Goal: Navigation & Orientation: Find specific page/section

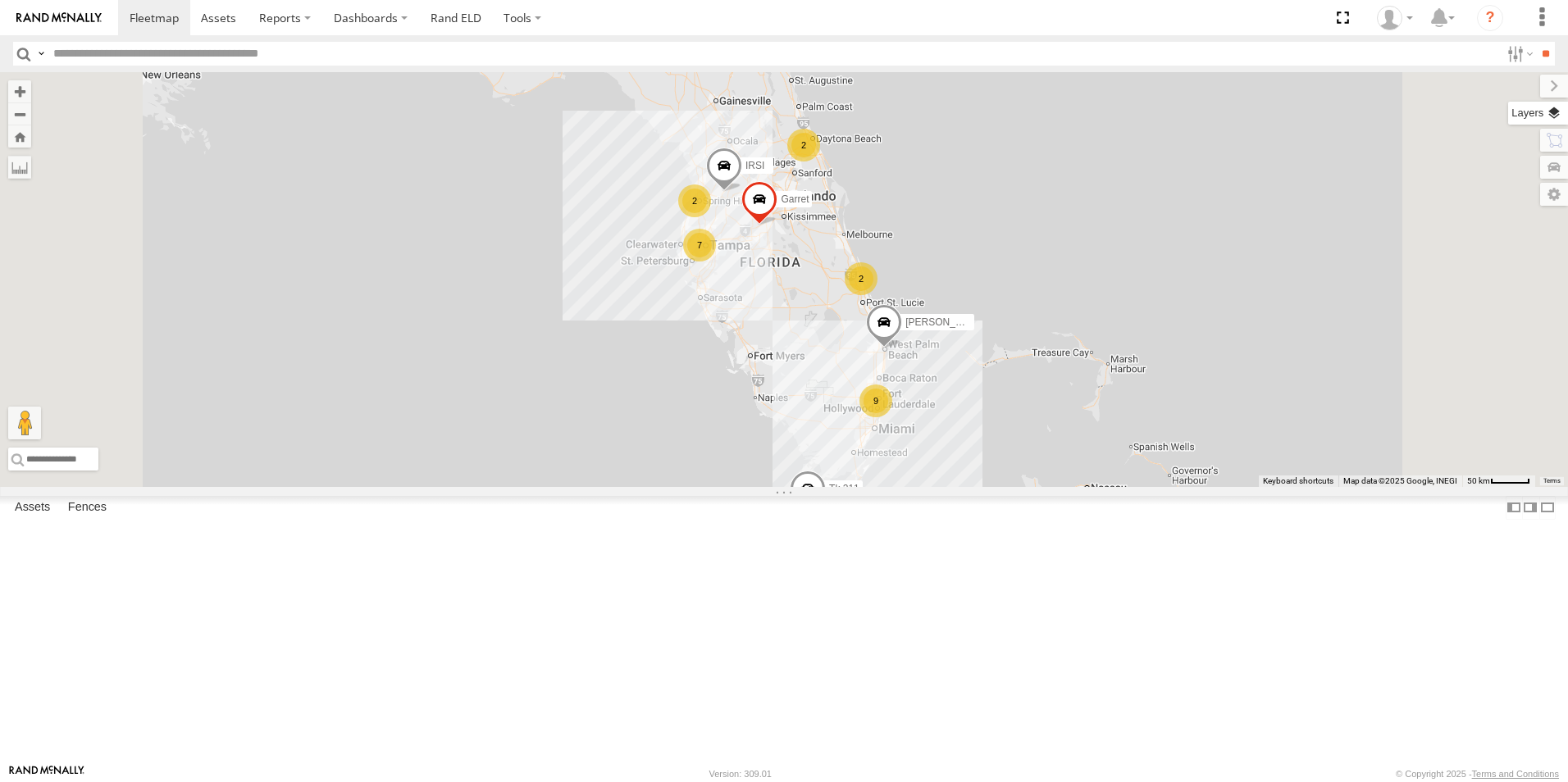
click at [1558, 119] on label at bounding box center [1538, 113] width 60 height 23
click at [0, 0] on span "Basemaps" at bounding box center [0, 0] width 0 height 0
click at [0, 0] on span "Satellite + Roadmap" at bounding box center [0, 0] width 0 height 0
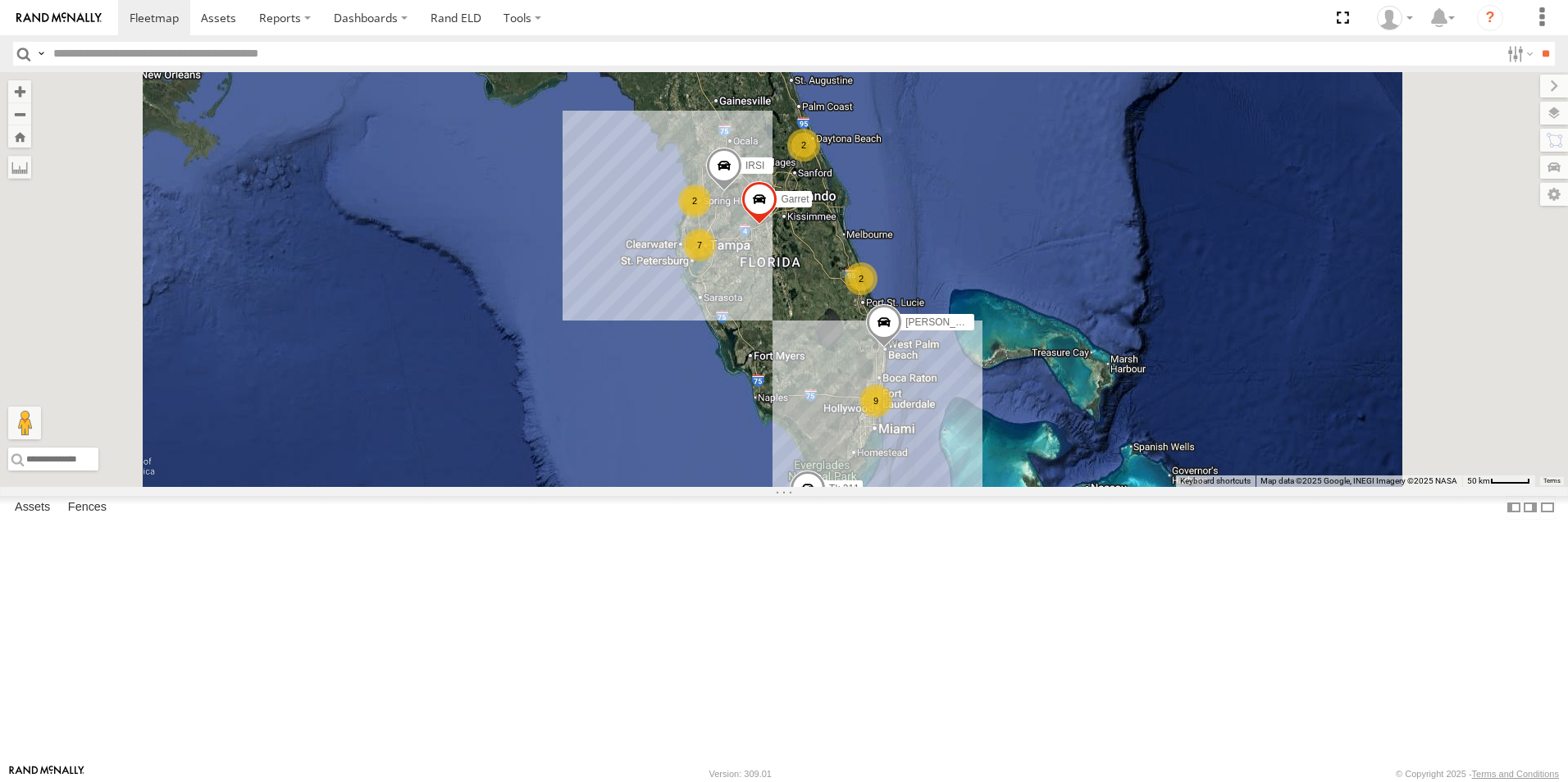
click at [0, 0] on span "Overlays" at bounding box center [0, 0] width 0 height 0
click at [0, 0] on span "Traffic" at bounding box center [0, 0] width 0 height 0
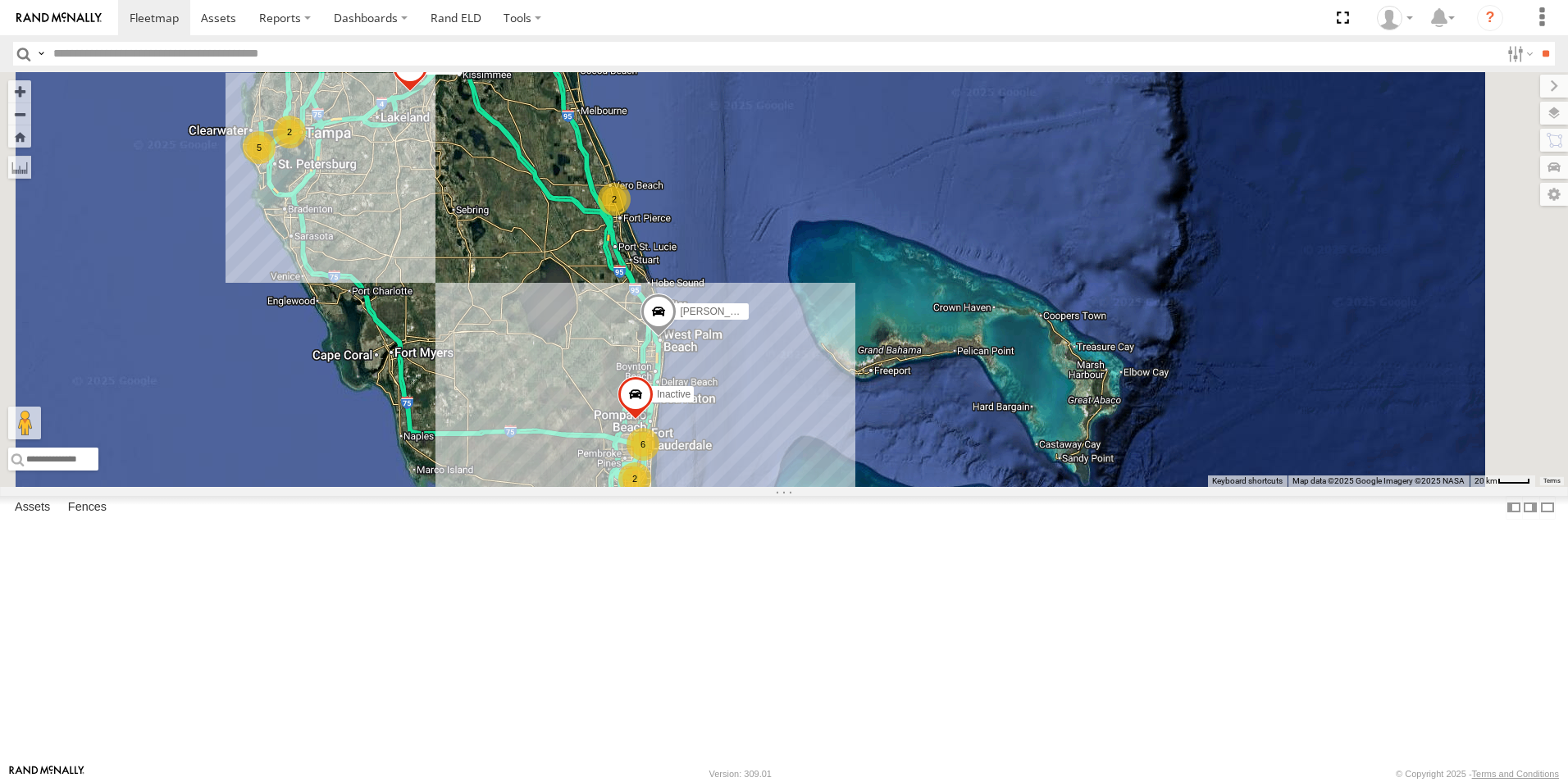
drag, startPoint x: 975, startPoint y: 502, endPoint x: 963, endPoint y: 357, distance: 145.5
click at [963, 357] on div "Tk 211 Steve Saumell Hunter Schoch 2 6 2 2 2 2 5 IRSI Garret Inactive" at bounding box center [784, 280] width 1568 height 415
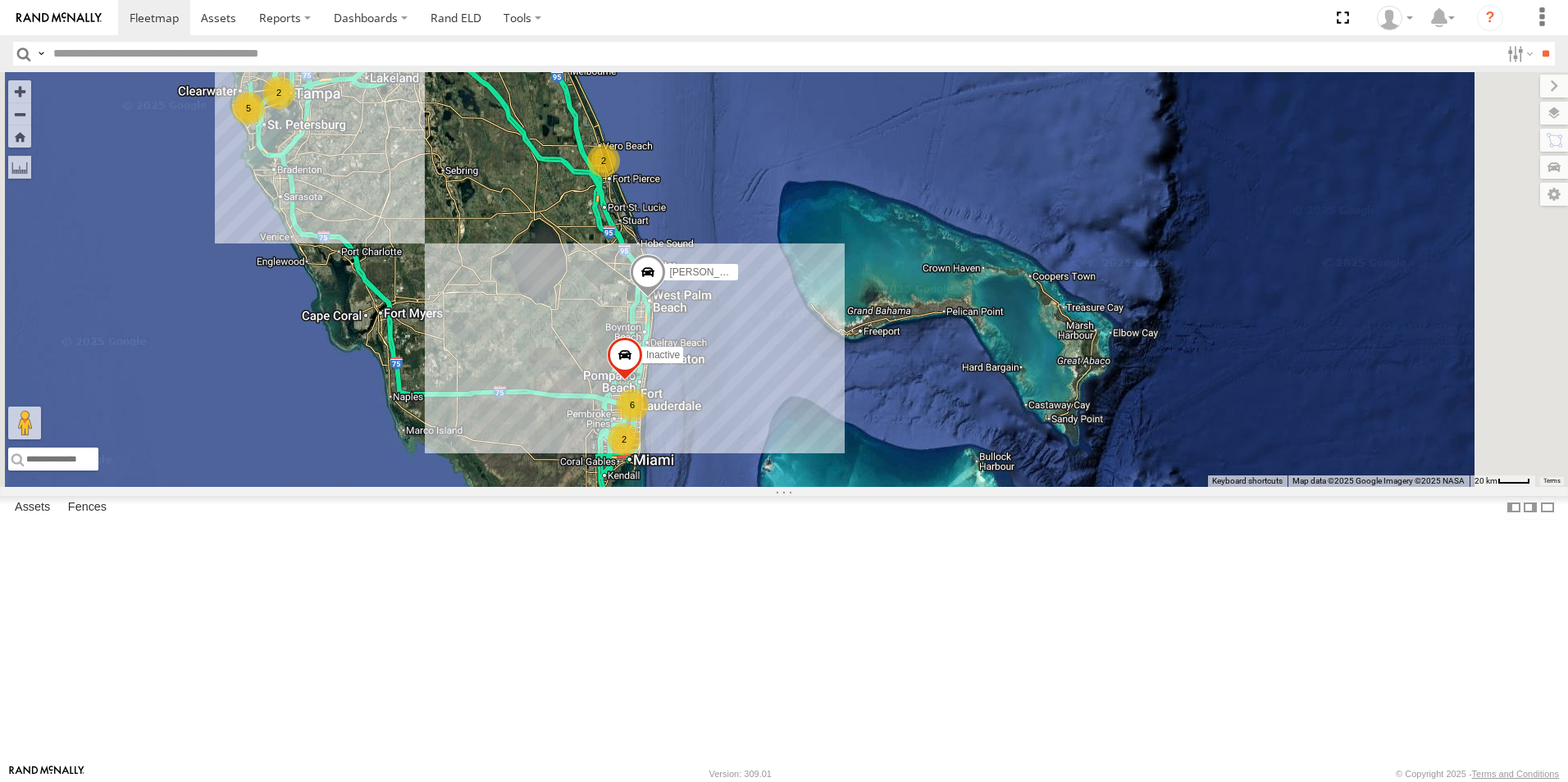
drag, startPoint x: 986, startPoint y: 430, endPoint x: 975, endPoint y: 389, distance: 42.4
click at [975, 389] on div "Tk 211 Steve Saumell Hunter Schoch 2 6 2 2 2 2 5 IRSI Garret Inactive" at bounding box center [784, 280] width 1568 height 415
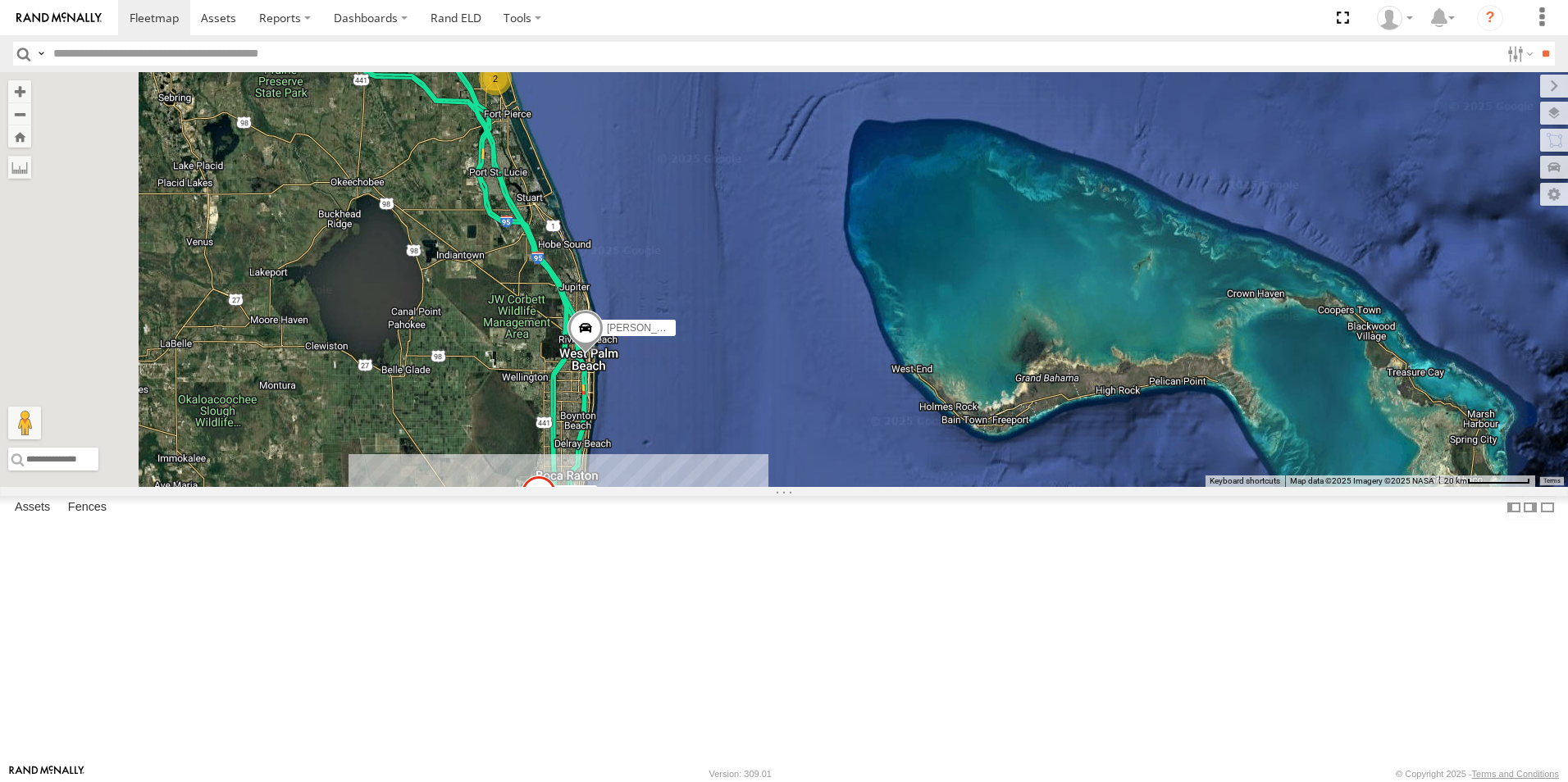
drag, startPoint x: 867, startPoint y: 447, endPoint x: 947, endPoint y: 438, distance: 80.5
click at [947, 438] on div "Tk 211 Steve Saumell Hunter Schoch IRSI Garret Inactive 6 2 2" at bounding box center [784, 280] width 1568 height 415
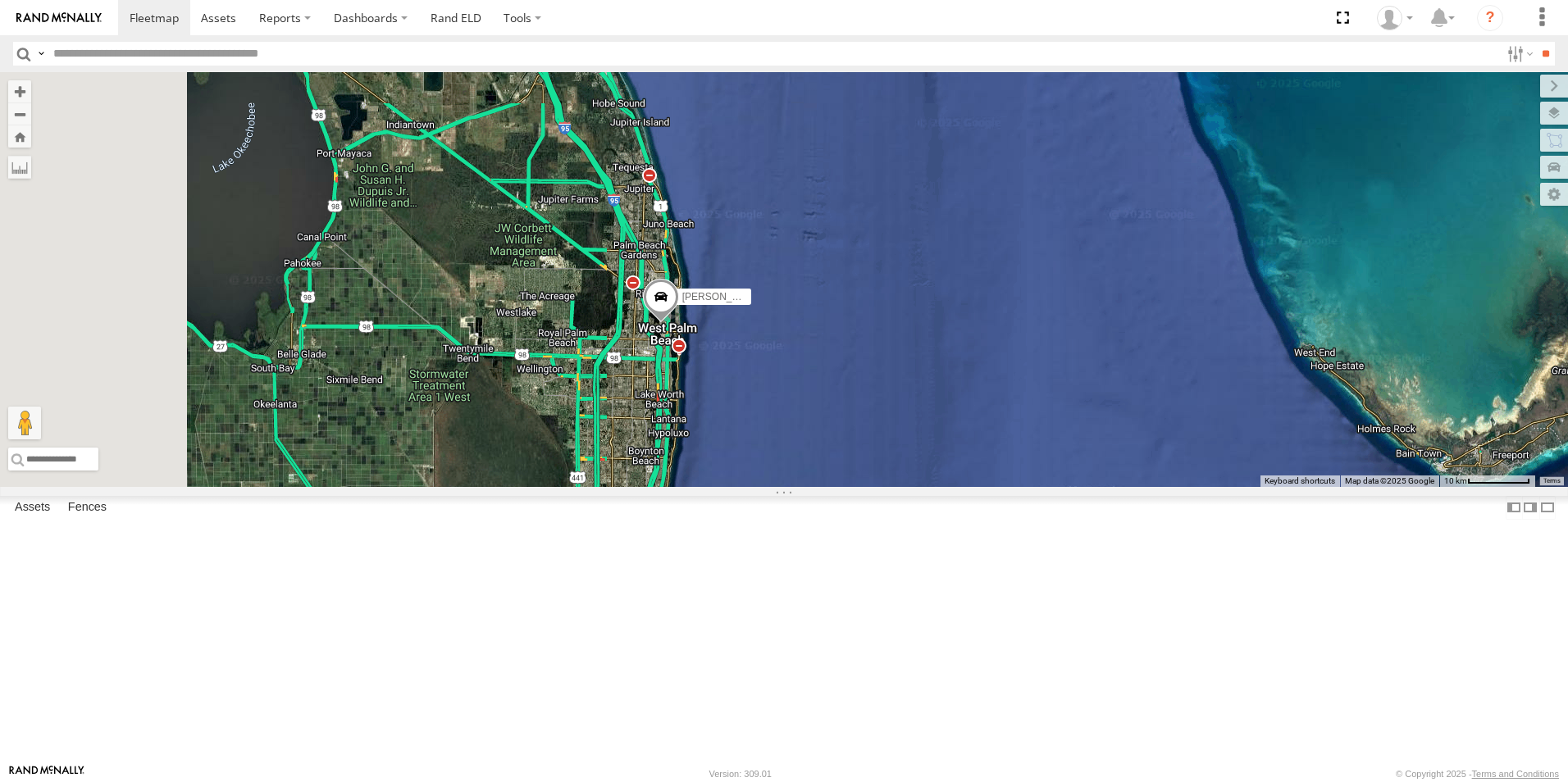
drag, startPoint x: 871, startPoint y: 441, endPoint x: 1001, endPoint y: 440, distance: 130.0
click at [1001, 440] on div "Tk 211 Steve Saumell Hunter Schoch IRSI Garret Inactive" at bounding box center [784, 280] width 1568 height 415
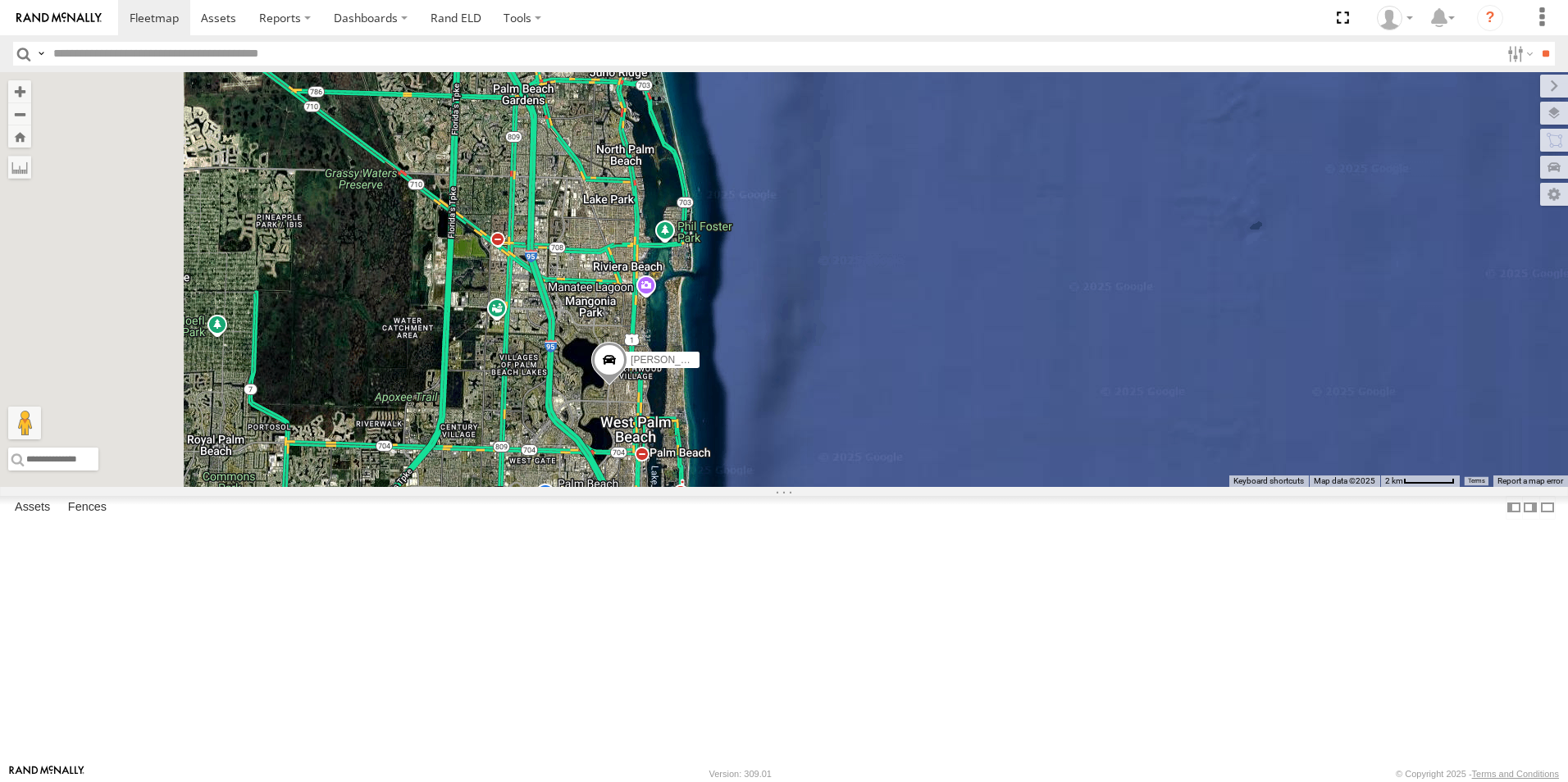
drag, startPoint x: 859, startPoint y: 467, endPoint x: 1215, endPoint y: 459, distance: 356.1
click at [1215, 459] on div "Tk 211 Steve Saumell Hunter Schoch IRSI Garret Inactive" at bounding box center [784, 280] width 1568 height 415
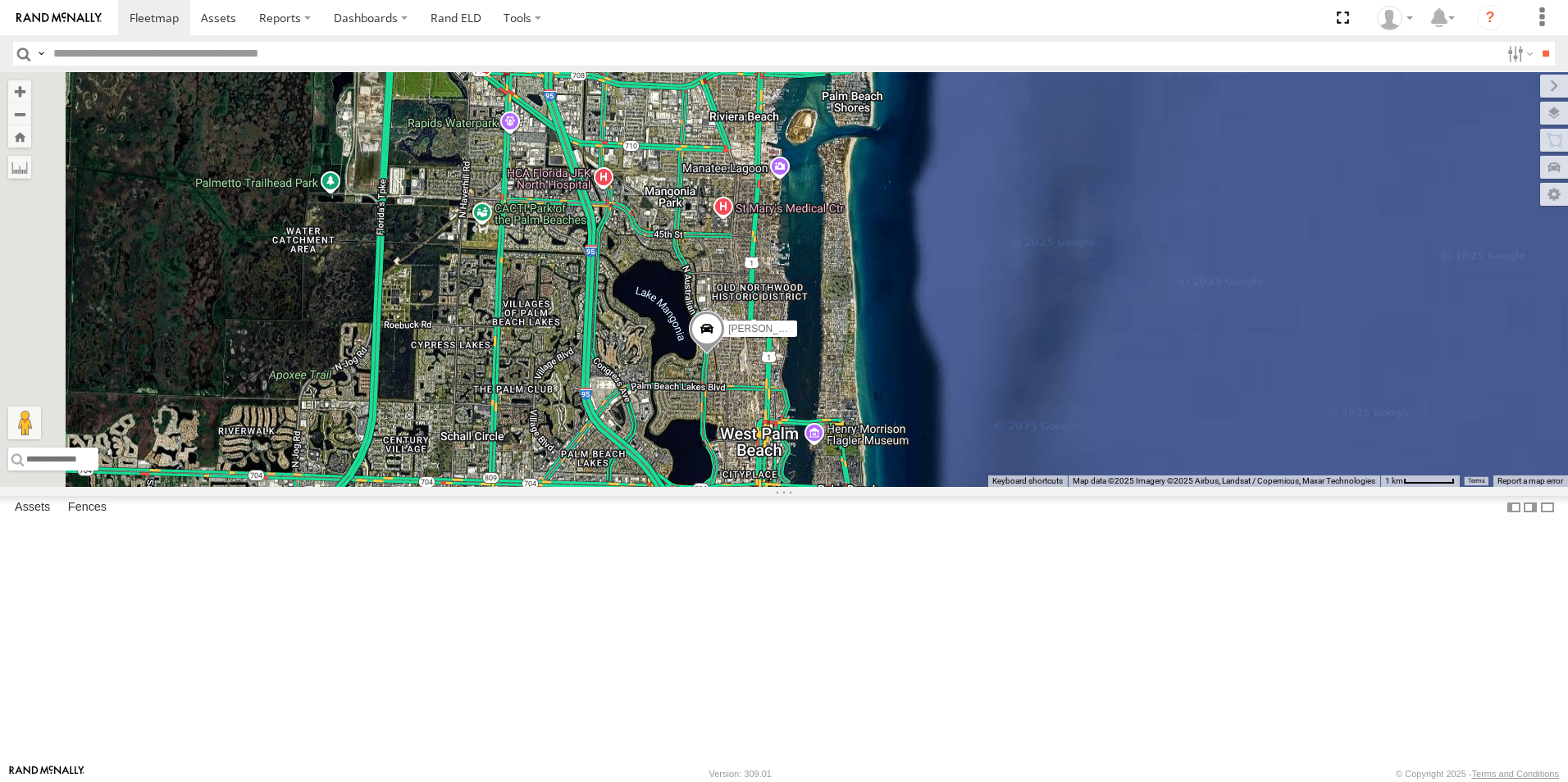
drag, startPoint x: 776, startPoint y: 534, endPoint x: 1276, endPoint y: 423, distance: 512.2
click at [1276, 423] on div "Tk 211 Steve Saumell Hunter Schoch IRSI Garret Inactive" at bounding box center [784, 280] width 1568 height 415
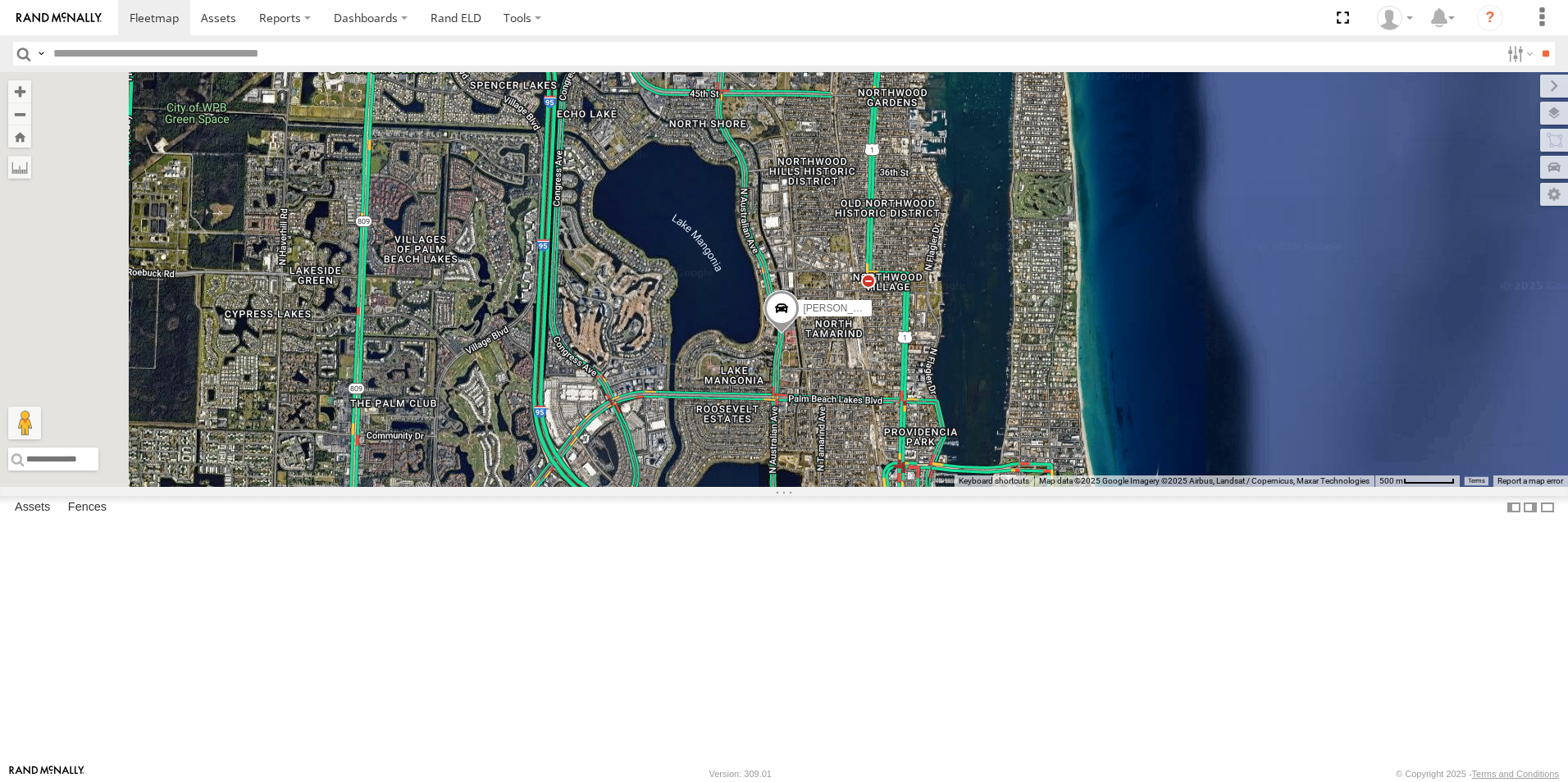
drag, startPoint x: 1002, startPoint y: 481, endPoint x: 1431, endPoint y: 398, distance: 437.0
click at [1431, 398] on div "← Move left → Move right ↑ Move up ↓ Move down + Zoom in - Zoom out Home Jump l…" at bounding box center [784, 280] width 1568 height 415
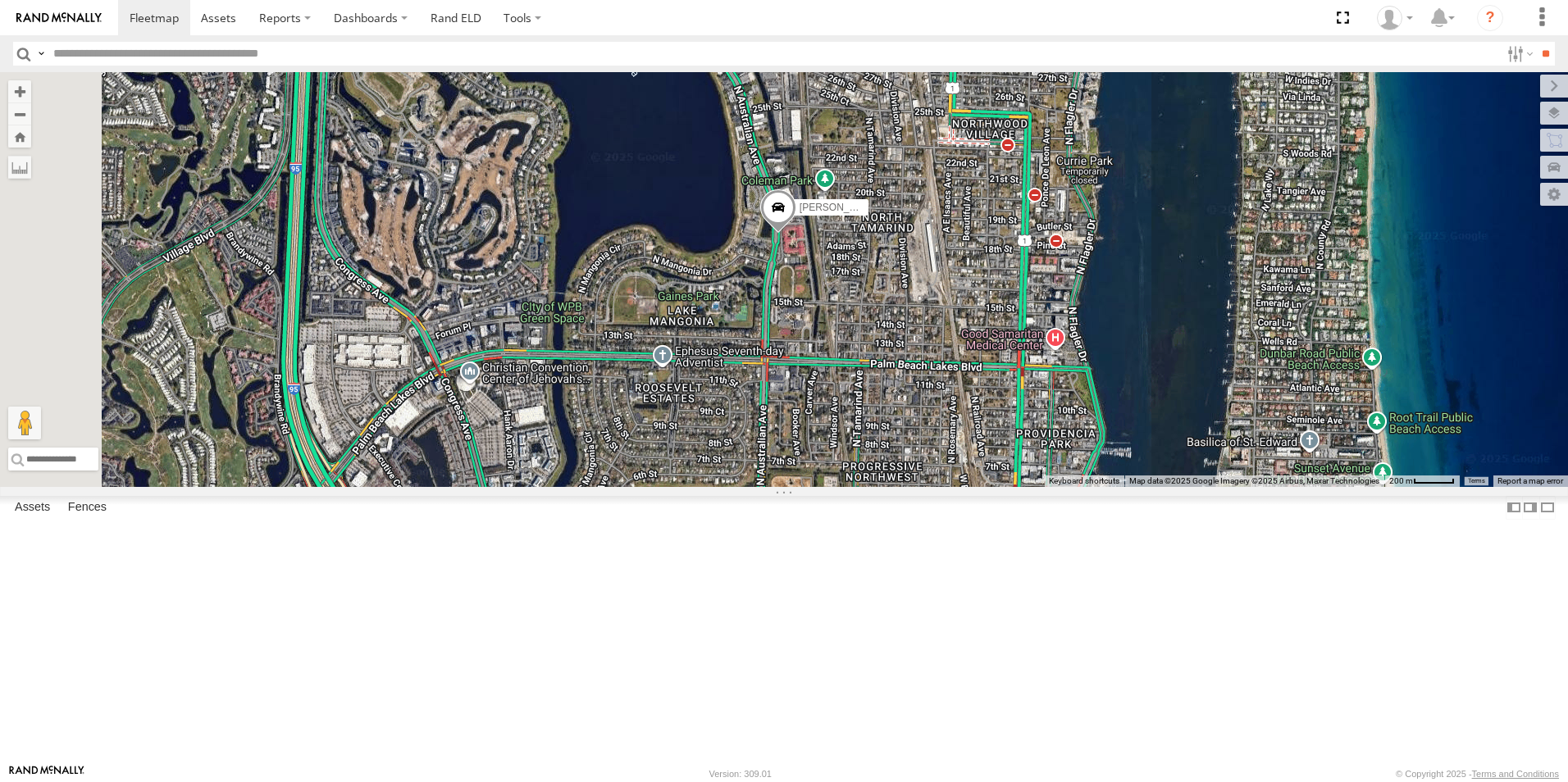
drag, startPoint x: 1027, startPoint y: 505, endPoint x: 1270, endPoint y: 441, distance: 251.3
click at [1270, 441] on div "Tk 211 Steve Saumell Hunter Schoch IRSI Garret Inactive" at bounding box center [784, 280] width 1568 height 415
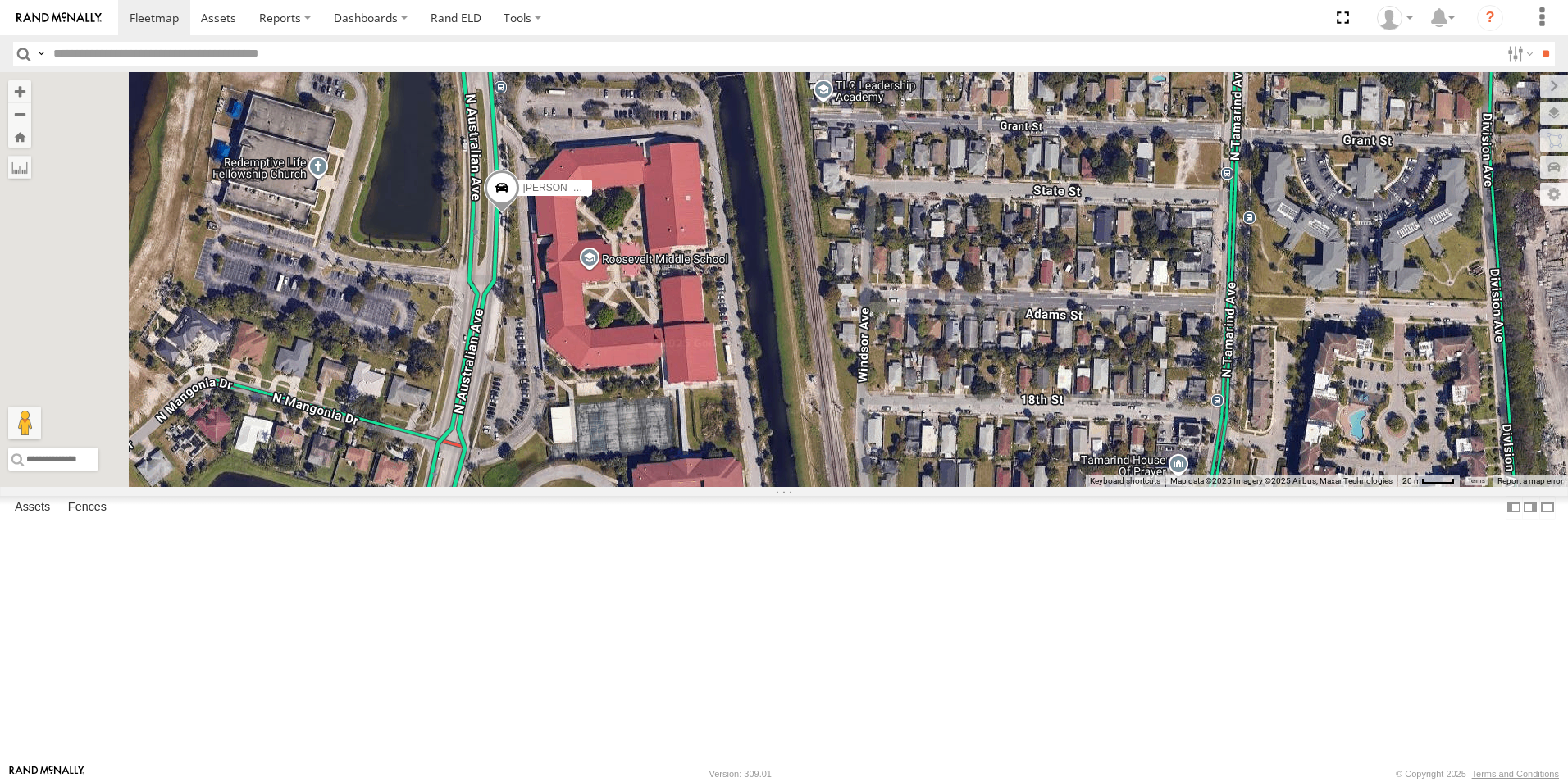
drag, startPoint x: 868, startPoint y: 323, endPoint x: 922, endPoint y: 505, distance: 189.8
click at [922, 487] on div "Tk 211 Steve Saumell Hunter Schoch IRSI Garret Inactive" at bounding box center [784, 280] width 1568 height 415
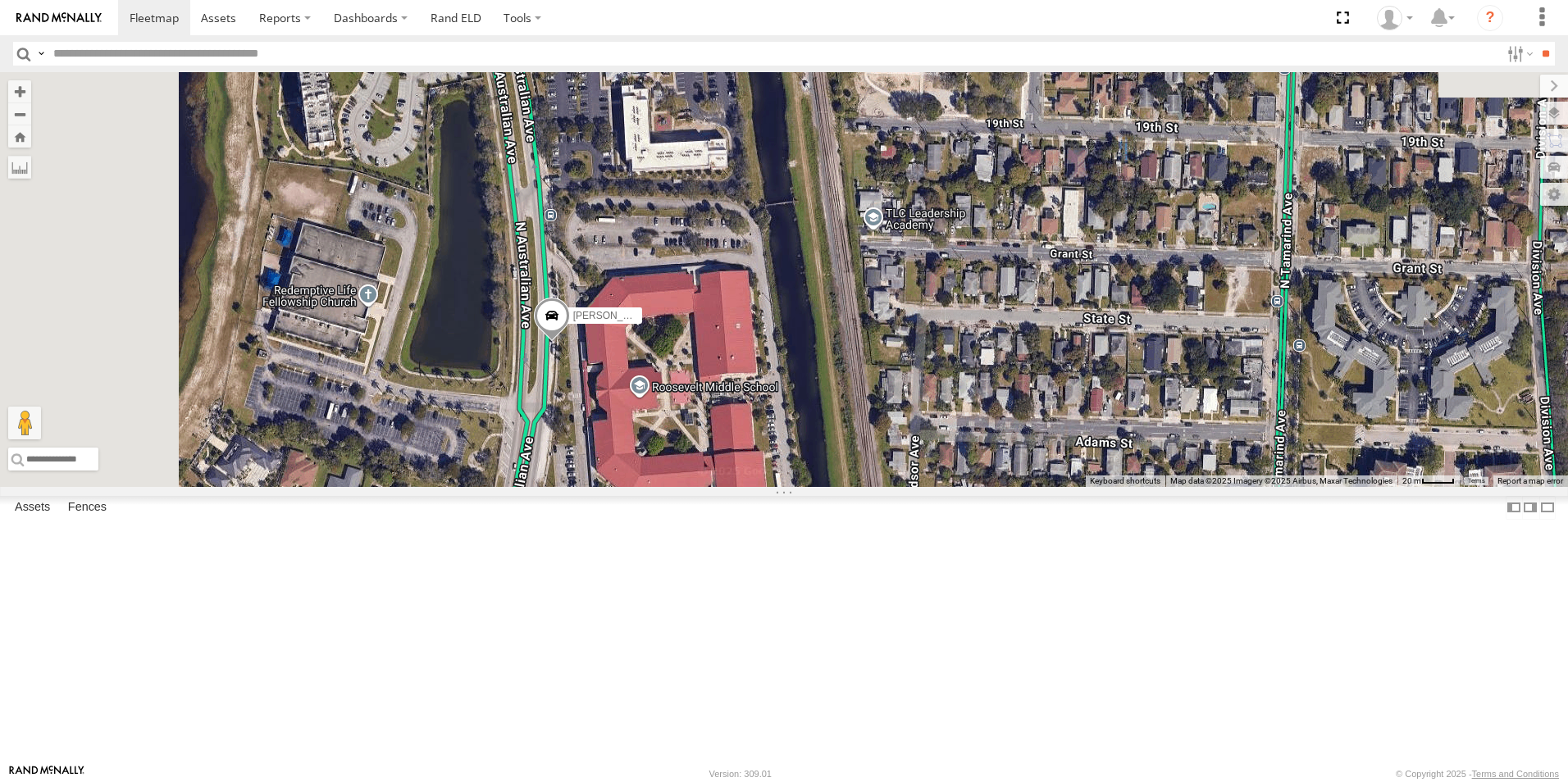
drag, startPoint x: 867, startPoint y: 421, endPoint x: 916, endPoint y: 542, distance: 130.5
click at [916, 487] on div "Tk 211 Steve Saumell Hunter Schoch IRSI Garret Inactive" at bounding box center [784, 280] width 1568 height 415
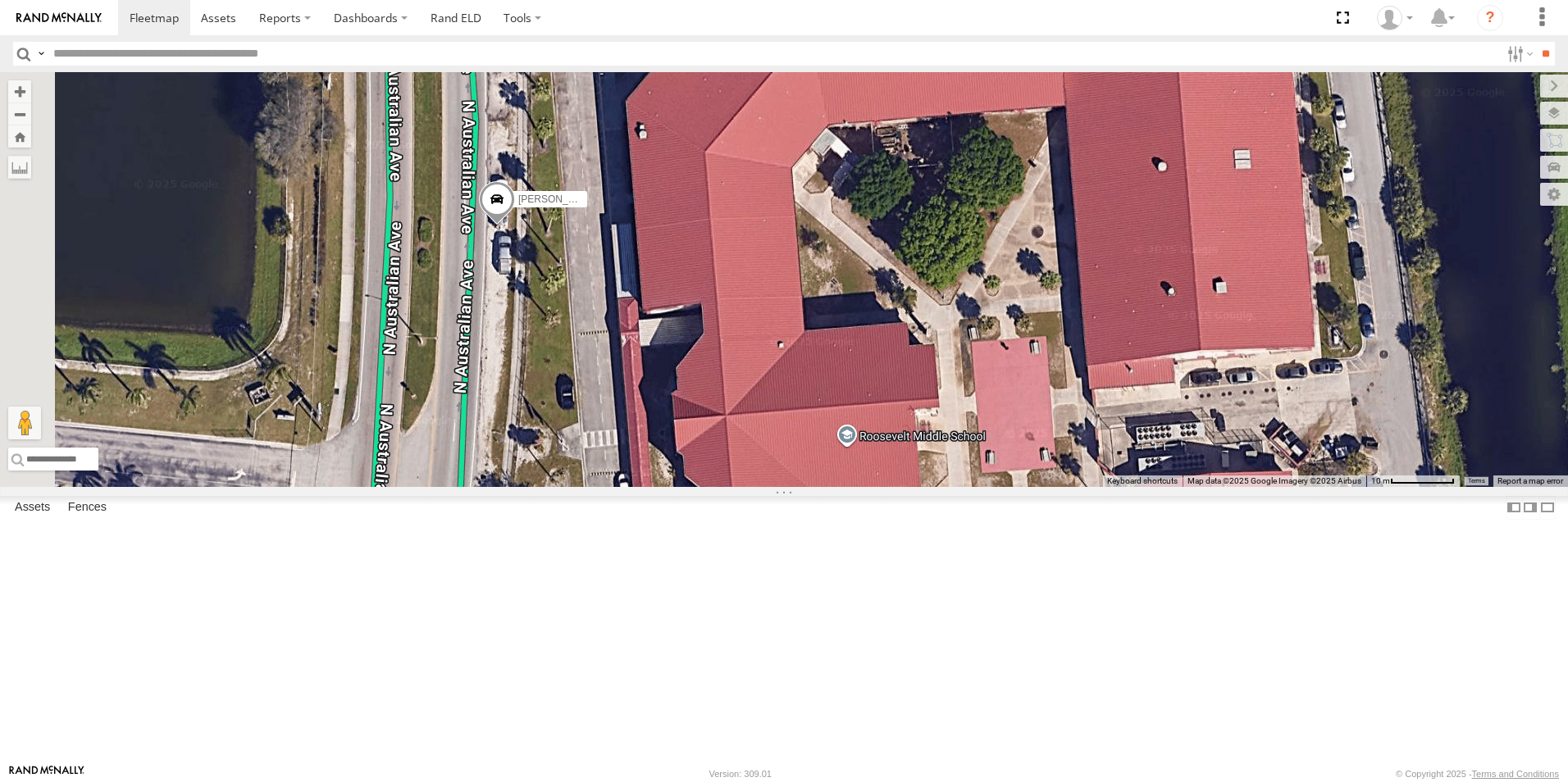
drag, startPoint x: 788, startPoint y: 490, endPoint x: 1194, endPoint y: 487, distance: 406.0
click at [1191, 487] on div "Tk 211 Steve Saumell Hunter Schoch IRSI Garret Inactive" at bounding box center [784, 280] width 1568 height 415
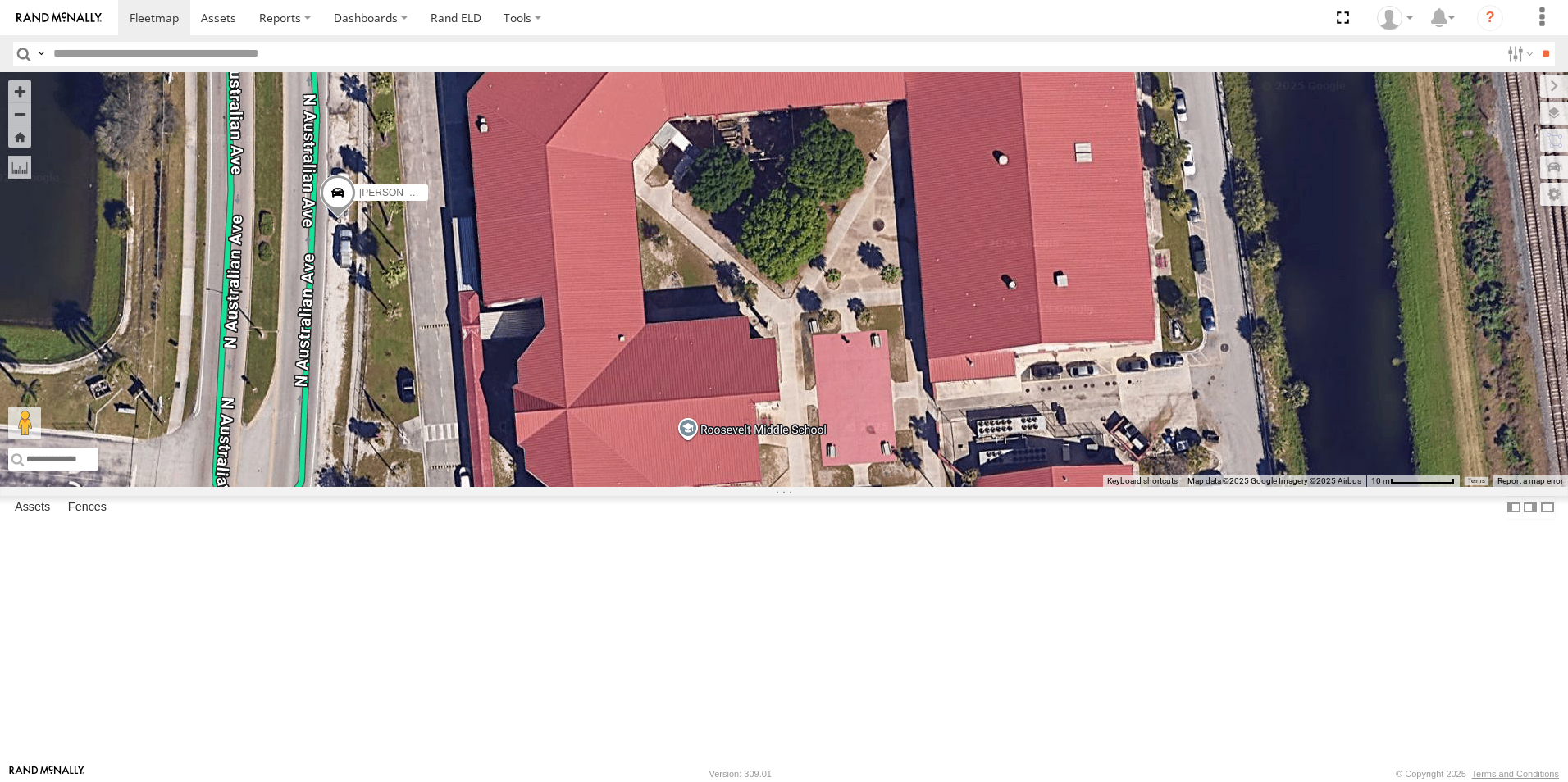
drag, startPoint x: 1024, startPoint y: 404, endPoint x: 855, endPoint y: 402, distance: 169.0
click at [855, 402] on div "Tk 211 Steve Saumell Hunter Schoch IRSI Garret Inactive" at bounding box center [784, 280] width 1568 height 415
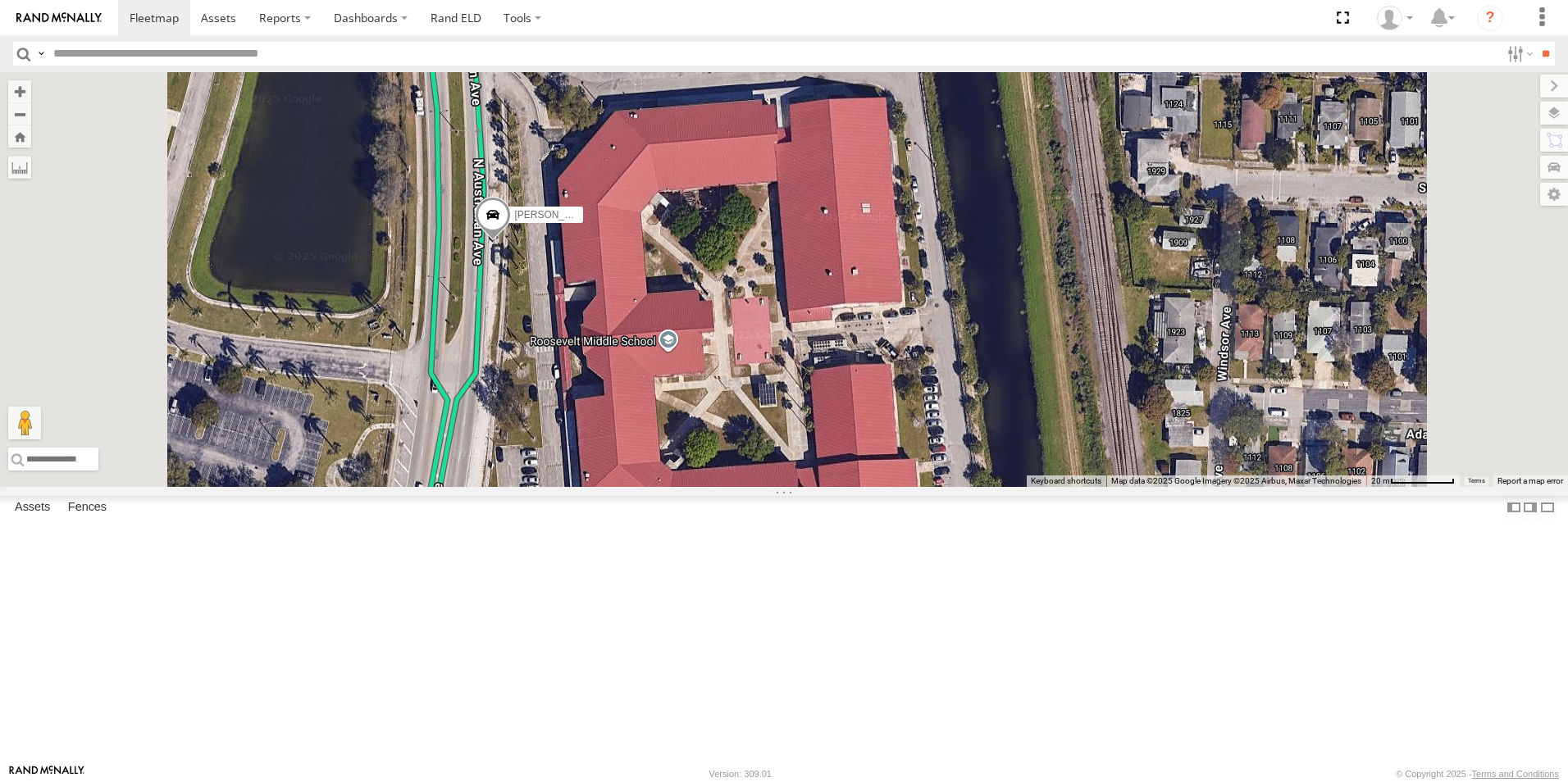
click at [0, 0] on div "[PERSON_NAME]" at bounding box center [0, 0] width 0 height 0
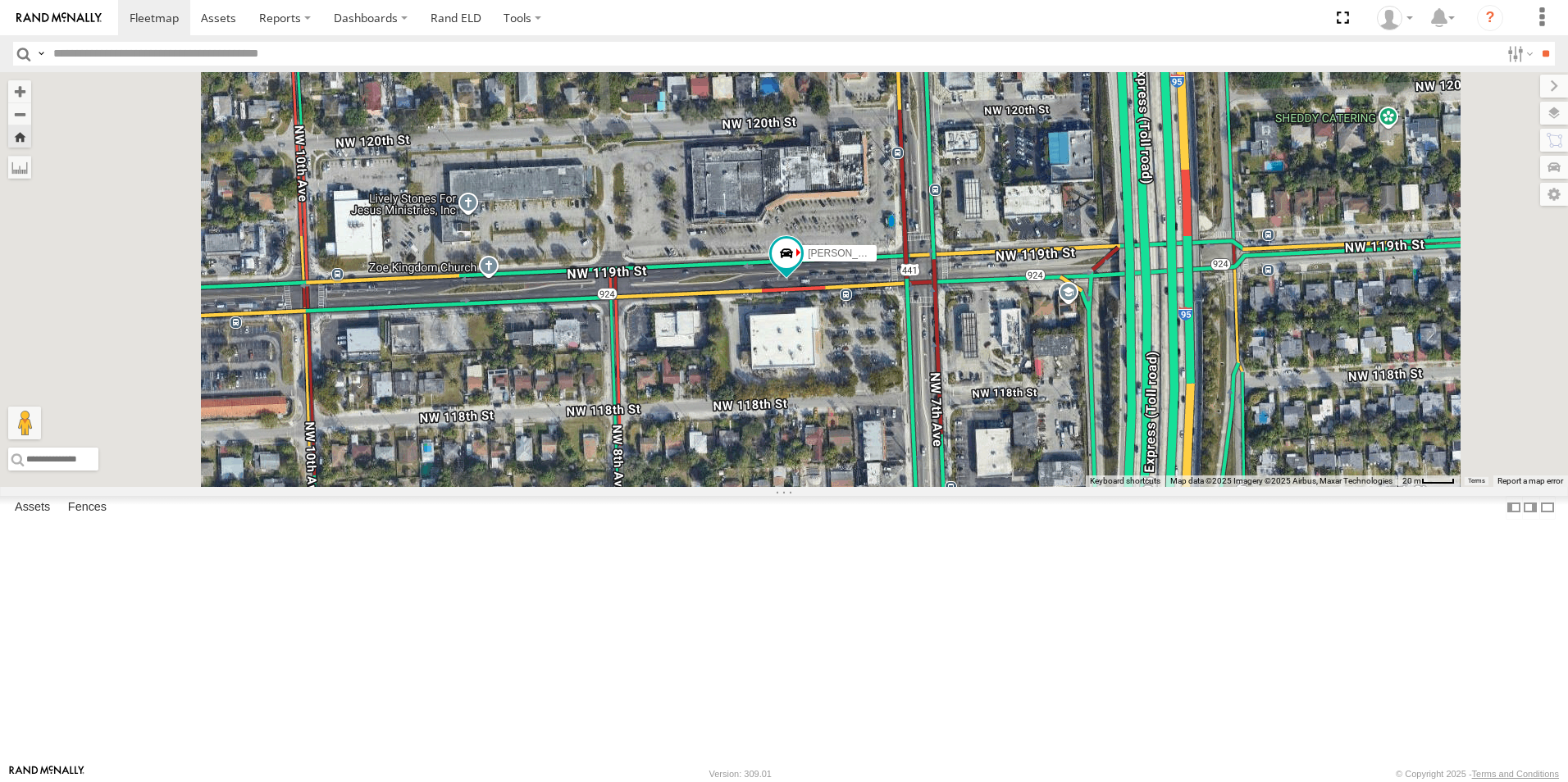
drag, startPoint x: 75, startPoint y: 269, endPoint x: 69, endPoint y: 324, distance: 55.3
click at [0, 0] on div "Laz Martinez All Assets Gratigny Rd Miami 25.883 -80.22773 Video TK 175 All Ass…" at bounding box center [0, 0] width 0 height 0
drag, startPoint x: 69, startPoint y: 324, endPoint x: 329, endPoint y: 257, distance: 268.5
click at [0, 0] on div "Avery All Assets Cumberland Rd Seminole 27.86469 -82.74899 Video" at bounding box center [0, 0] width 0 height 0
click at [0, 0] on div "Tr 124" at bounding box center [0, 0] width 0 height 0
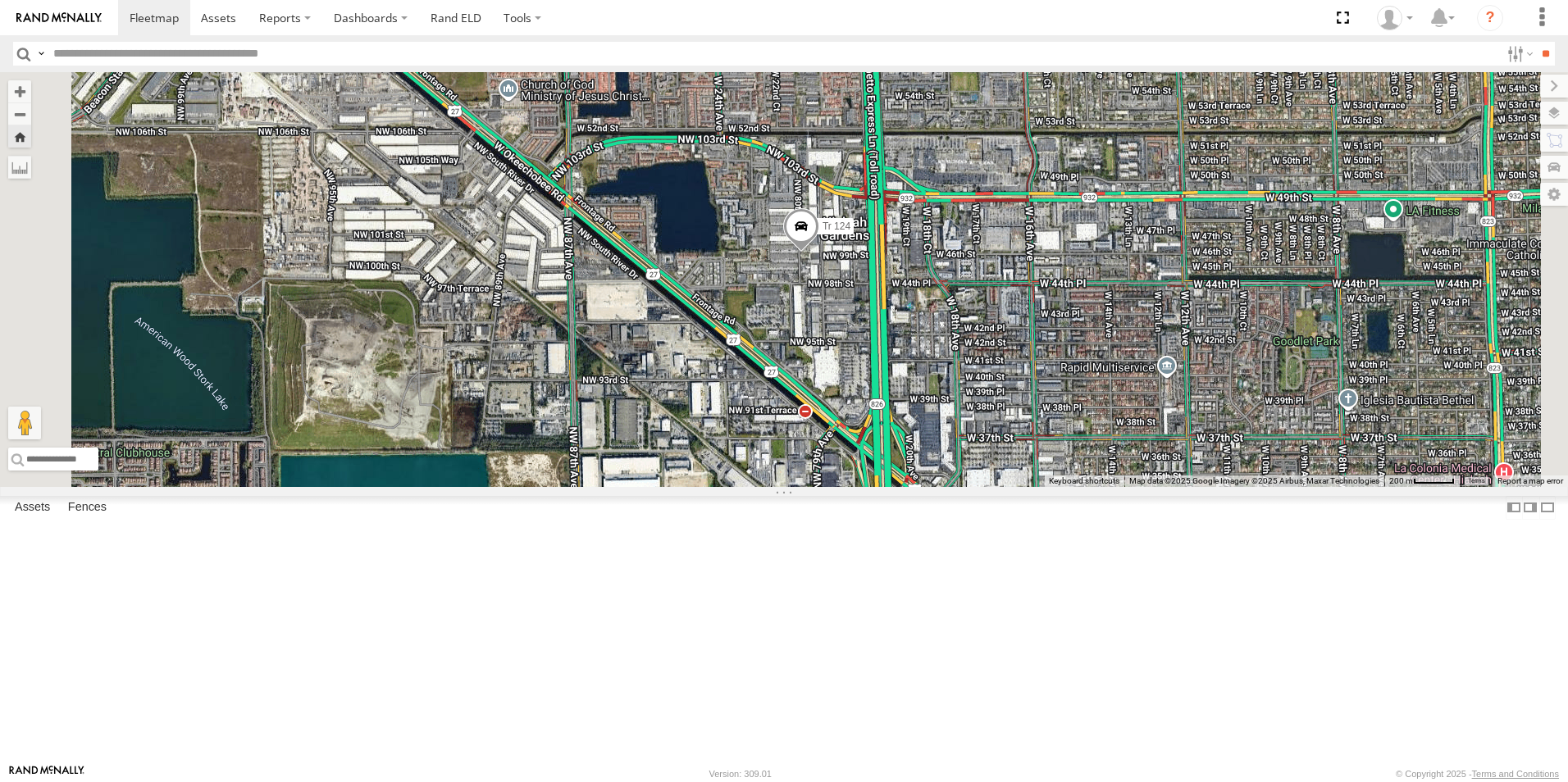
scroll to position [328, 0]
click at [0, 0] on div "All Assets" at bounding box center [0, 0] width 0 height 0
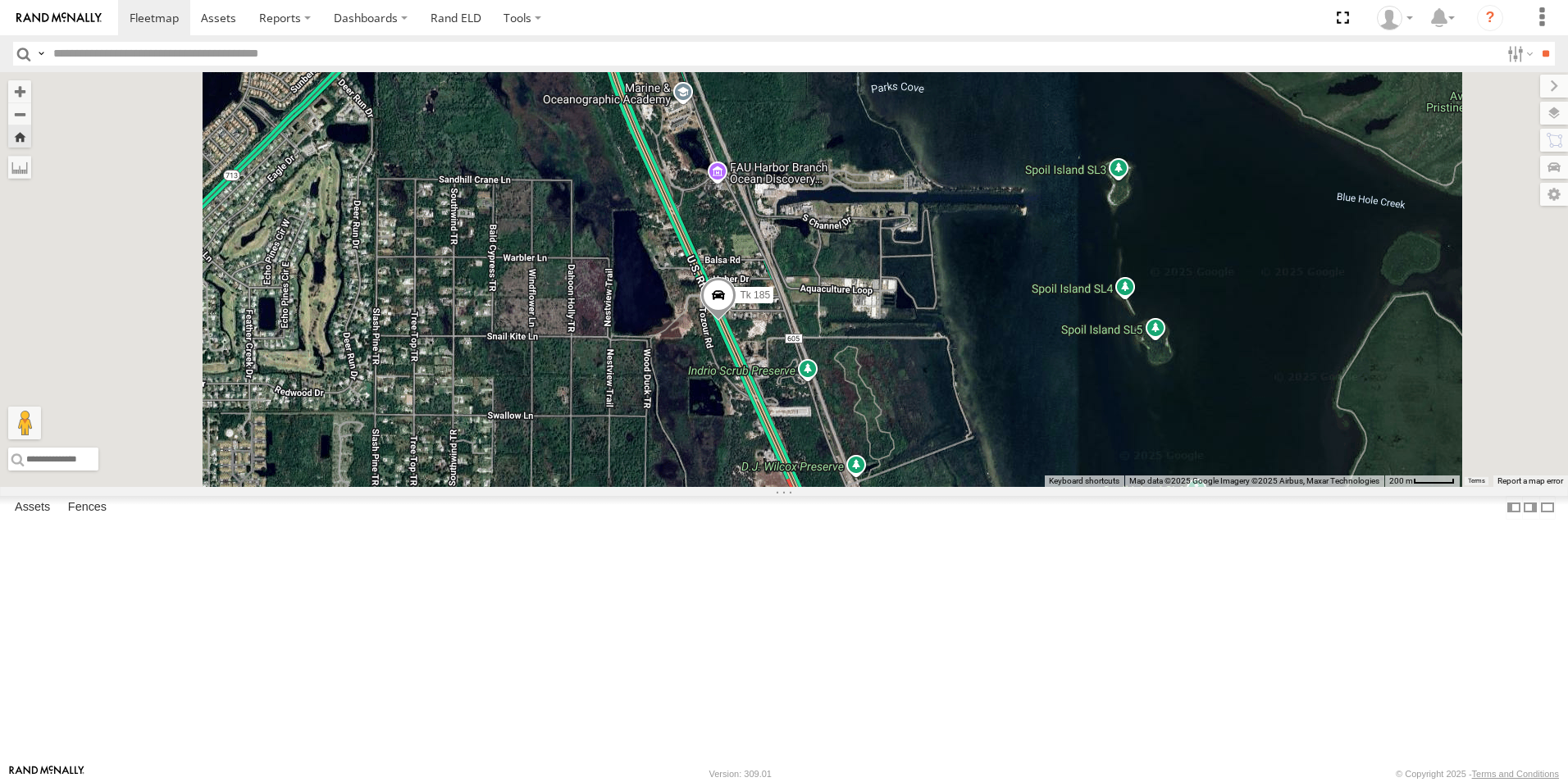
click at [737, 322] on span at bounding box center [718, 300] width 36 height 45
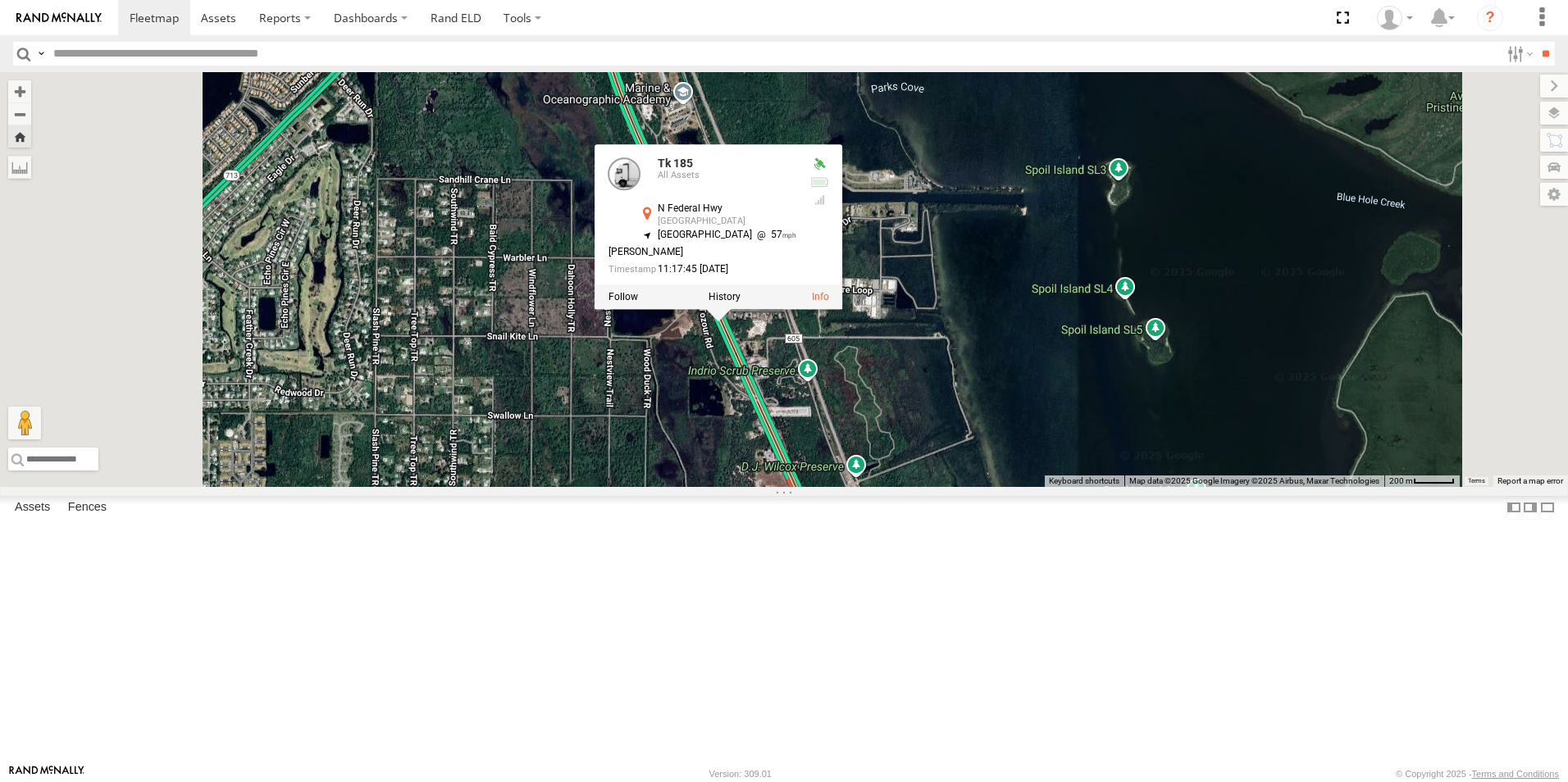
click at [843, 286] on div "Tk 185 All Assets N Federal Hwy Lakewood Park 27.52881 , -80.35995 South East 5…" at bounding box center [719, 215] width 248 height 140
click at [1093, 355] on div "Tk 185 Tk 185 All Assets N Federal Hwy Lakewood Park 27.52881 , -80.35995 South…" at bounding box center [784, 280] width 1568 height 415
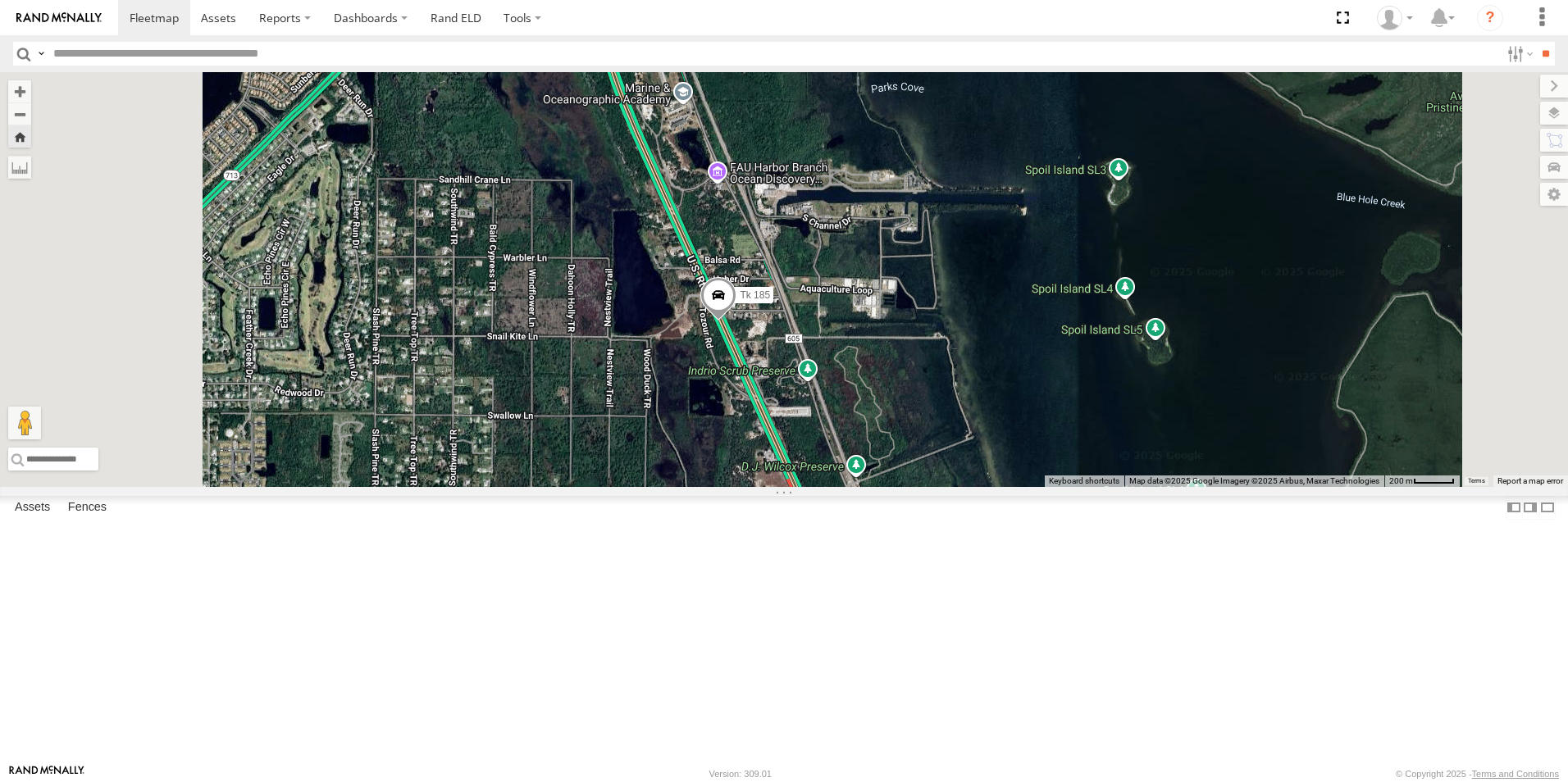
click at [737, 322] on span at bounding box center [718, 300] width 36 height 45
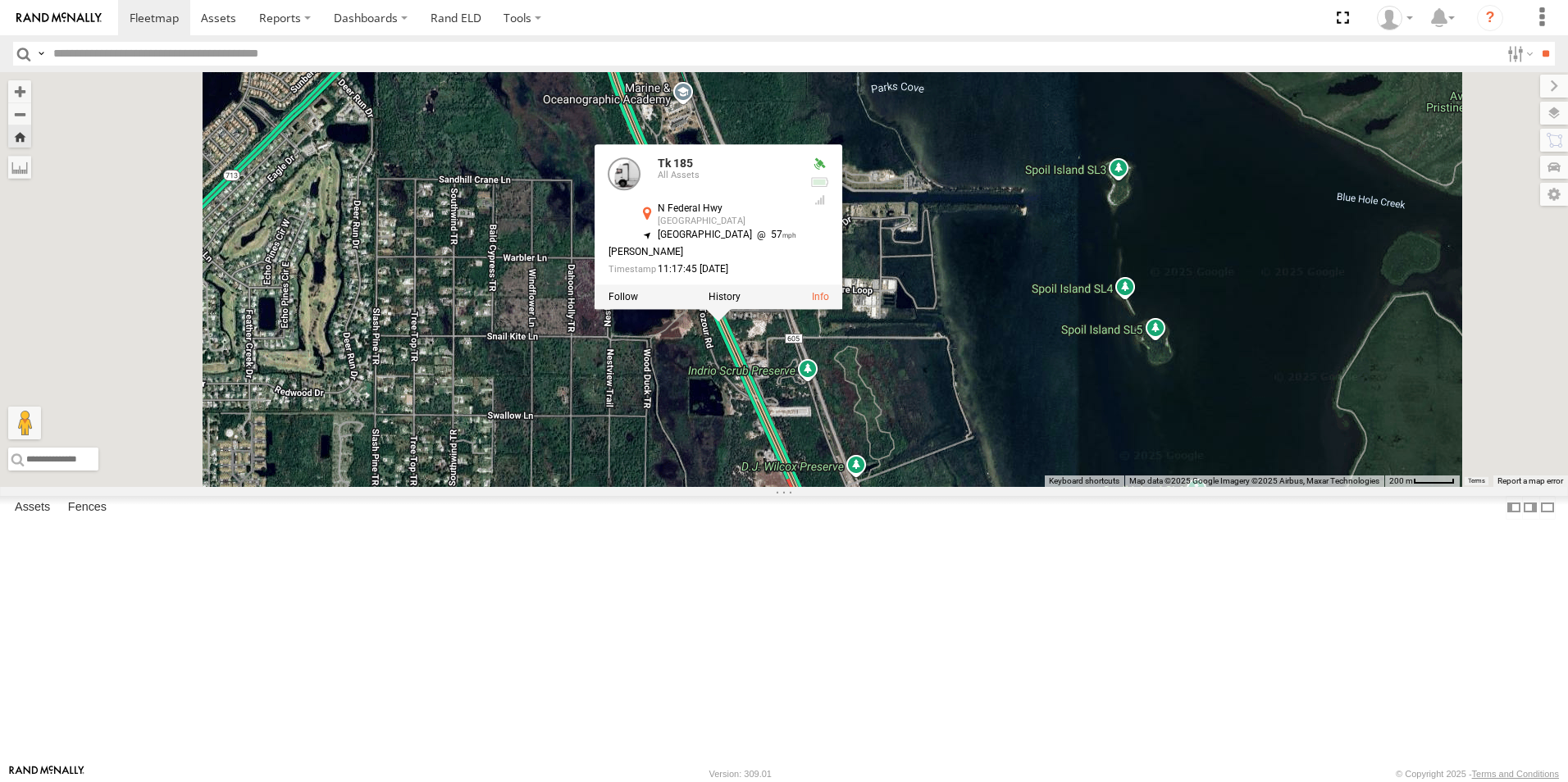
click at [843, 310] on div at bounding box center [719, 297] width 248 height 24
click at [638, 303] on label at bounding box center [623, 298] width 30 height 12
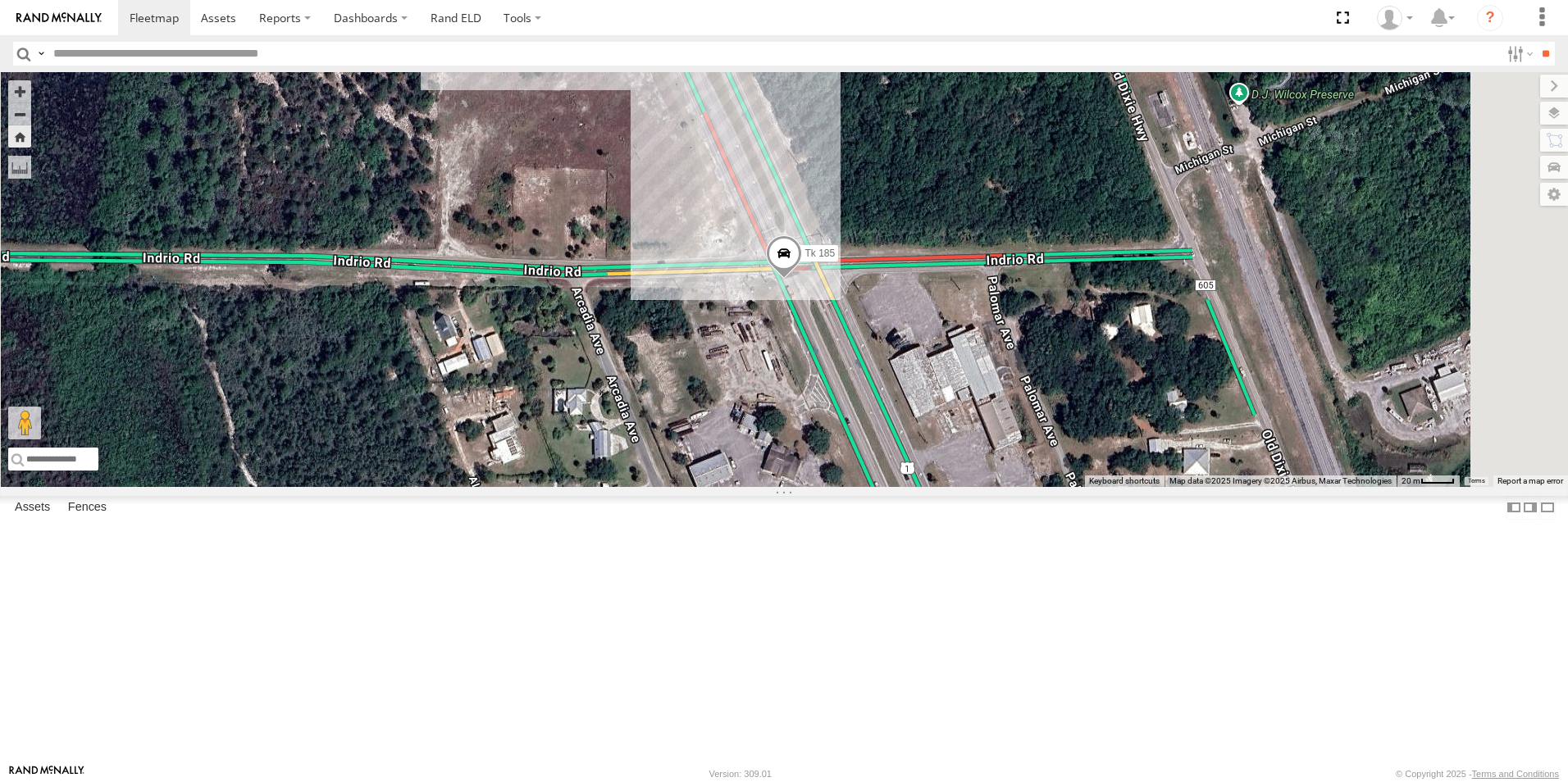
click at [0, 0] on div "Tk 211" at bounding box center [0, 0] width 0 height 0
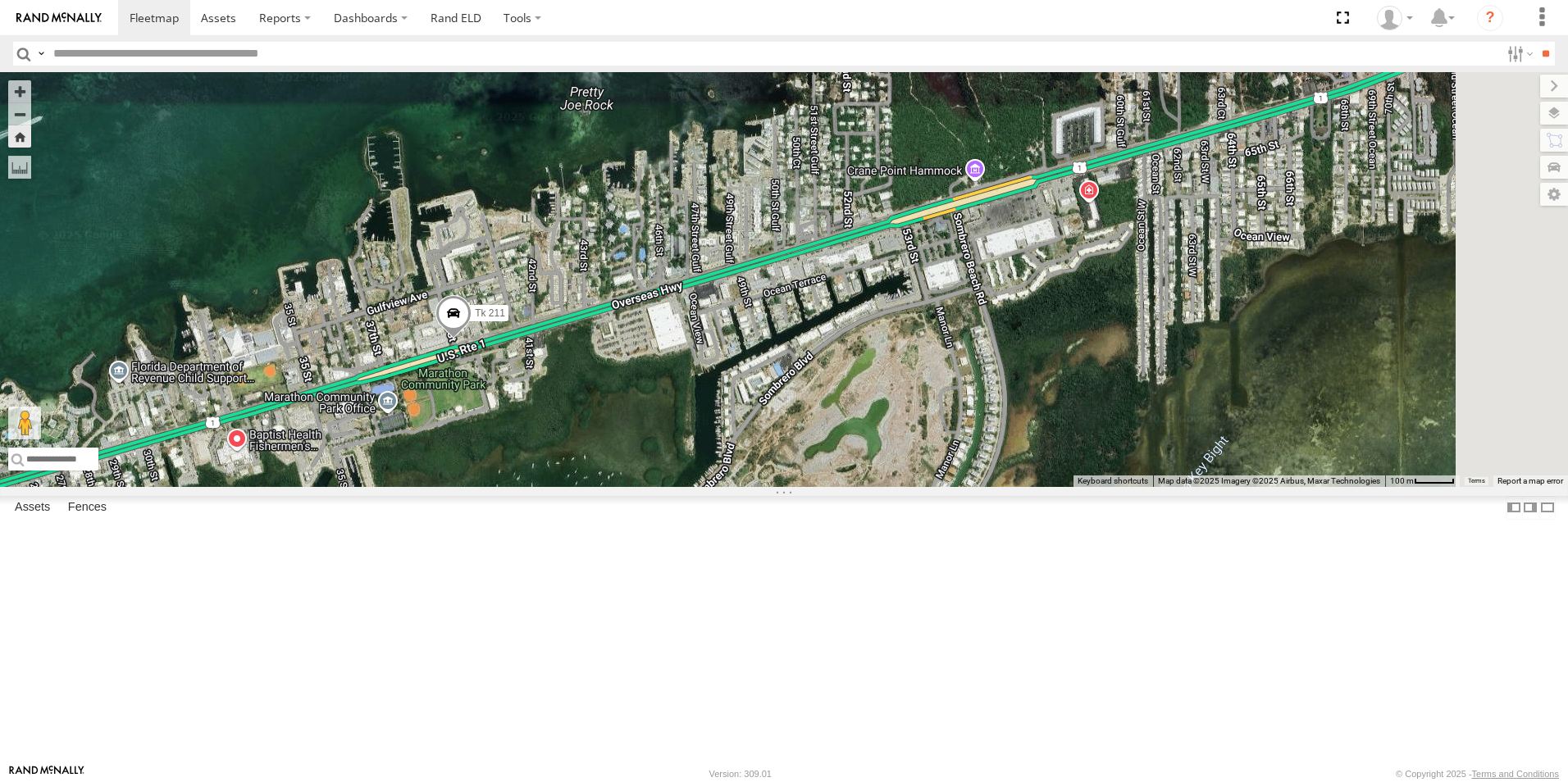
drag, startPoint x: 878, startPoint y: 504, endPoint x: 787, endPoint y: 494, distance: 91.5
click at [788, 487] on div "Tk 211" at bounding box center [784, 280] width 1568 height 415
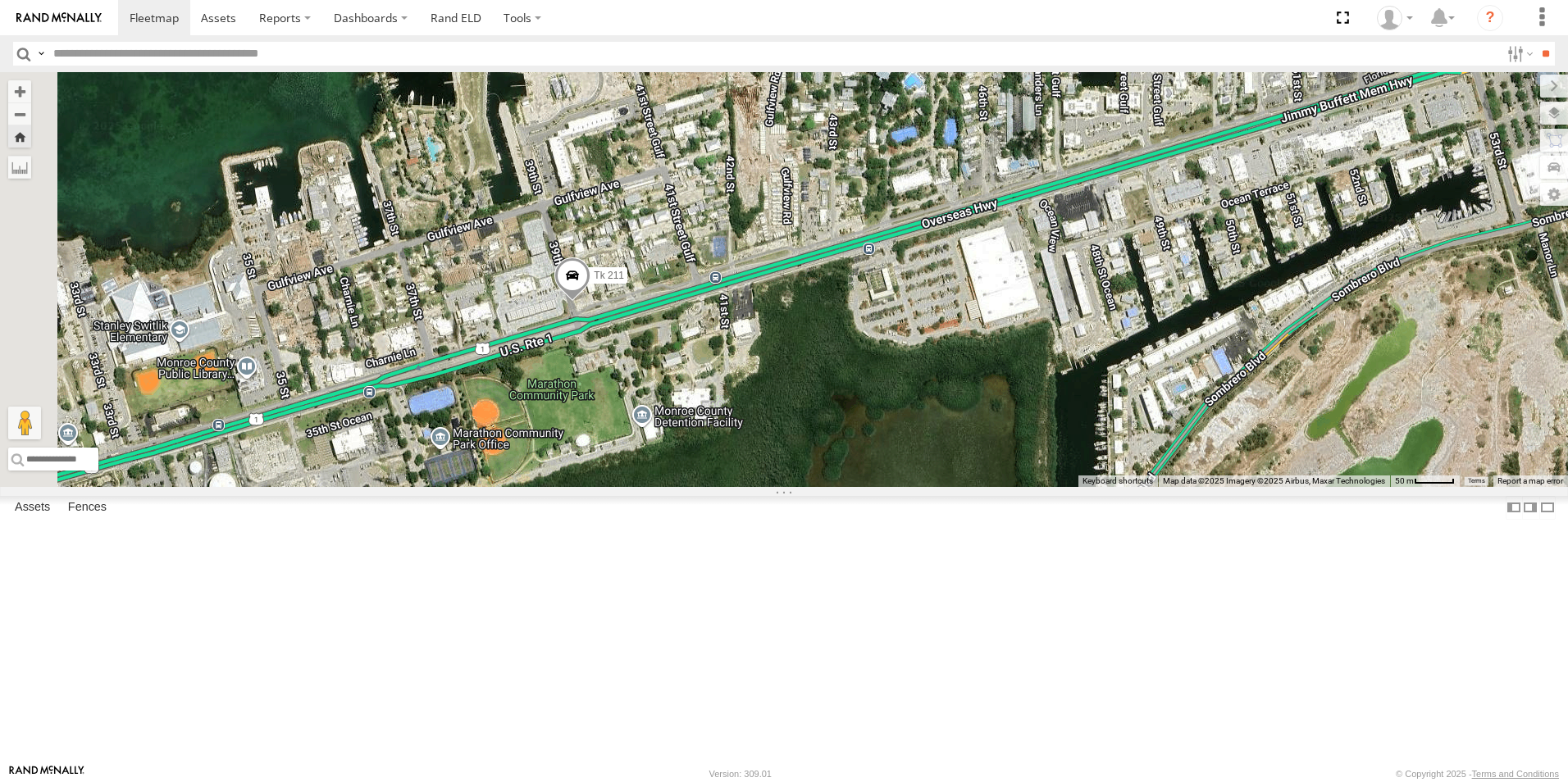
drag, startPoint x: 611, startPoint y: 480, endPoint x: 859, endPoint y: 459, distance: 248.9
click at [859, 459] on div "Tk 211" at bounding box center [784, 280] width 1568 height 415
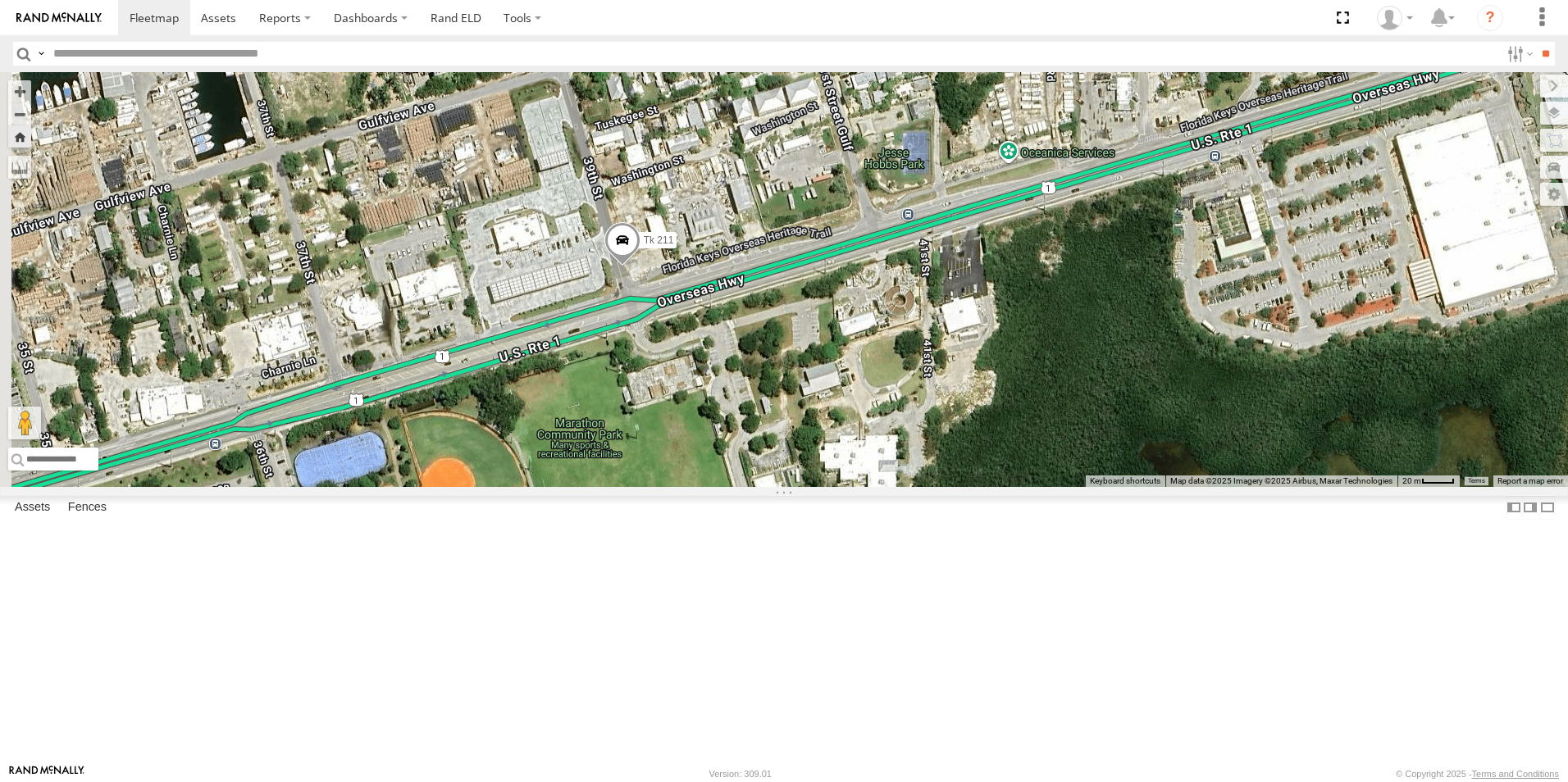
drag, startPoint x: 754, startPoint y: 470, endPoint x: 894, endPoint y: 449, distance: 141.6
click at [894, 449] on div "Tk 211" at bounding box center [784, 280] width 1568 height 415
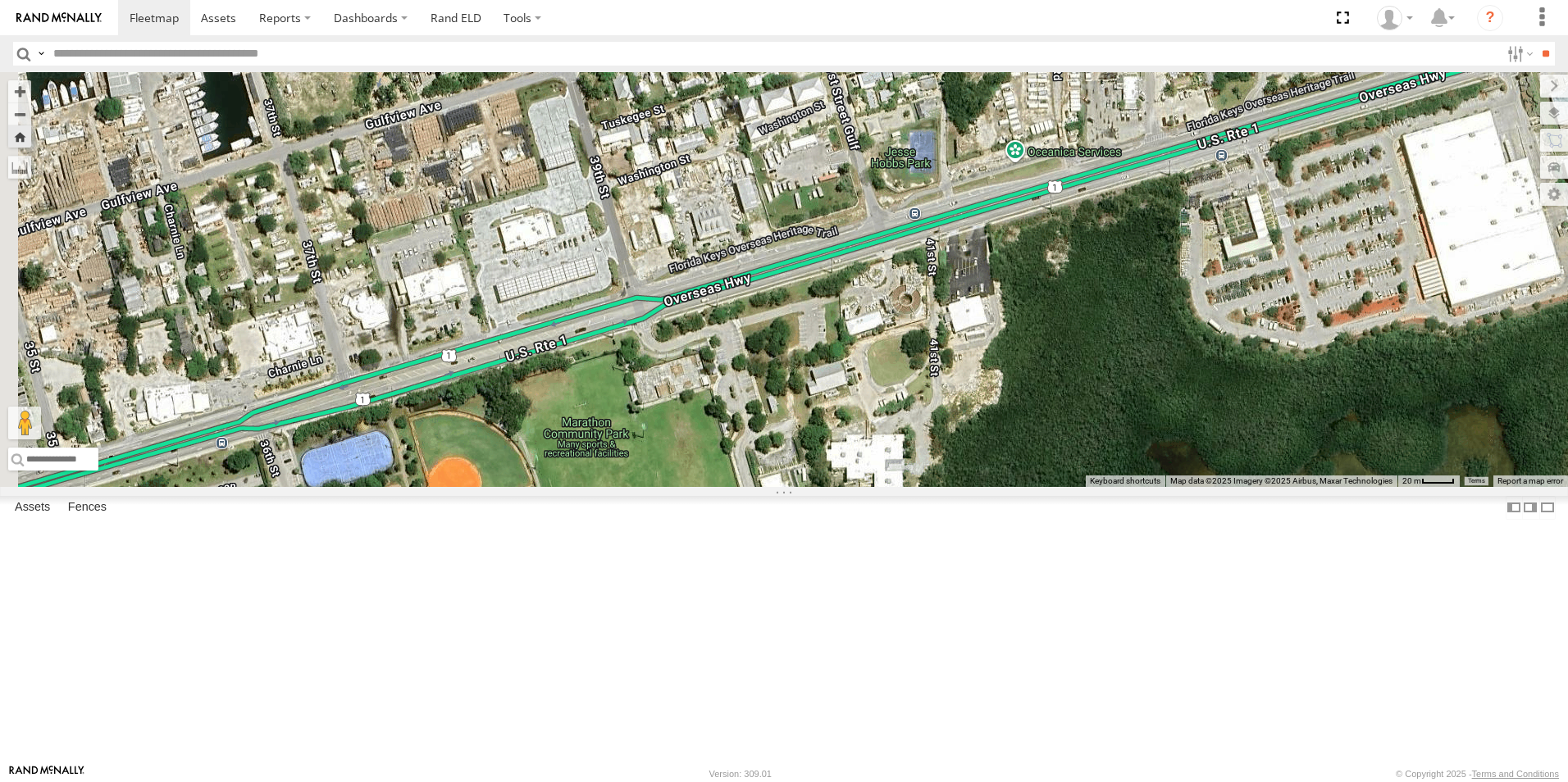
scroll to position [164, 0]
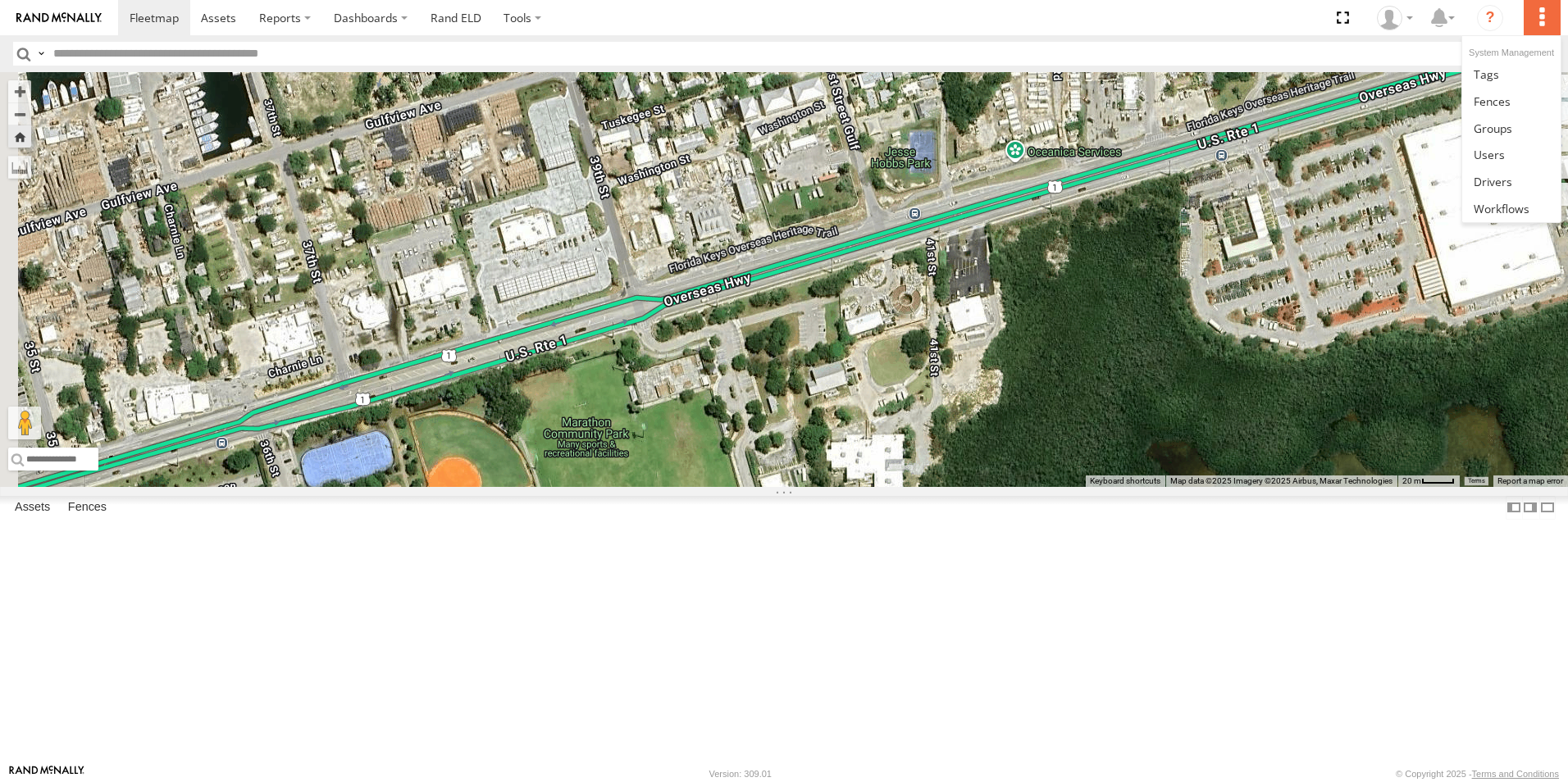
click at [1533, 22] on label at bounding box center [1541, 17] width 36 height 35
click at [1495, 75] on span at bounding box center [1487, 75] width 25 height 15
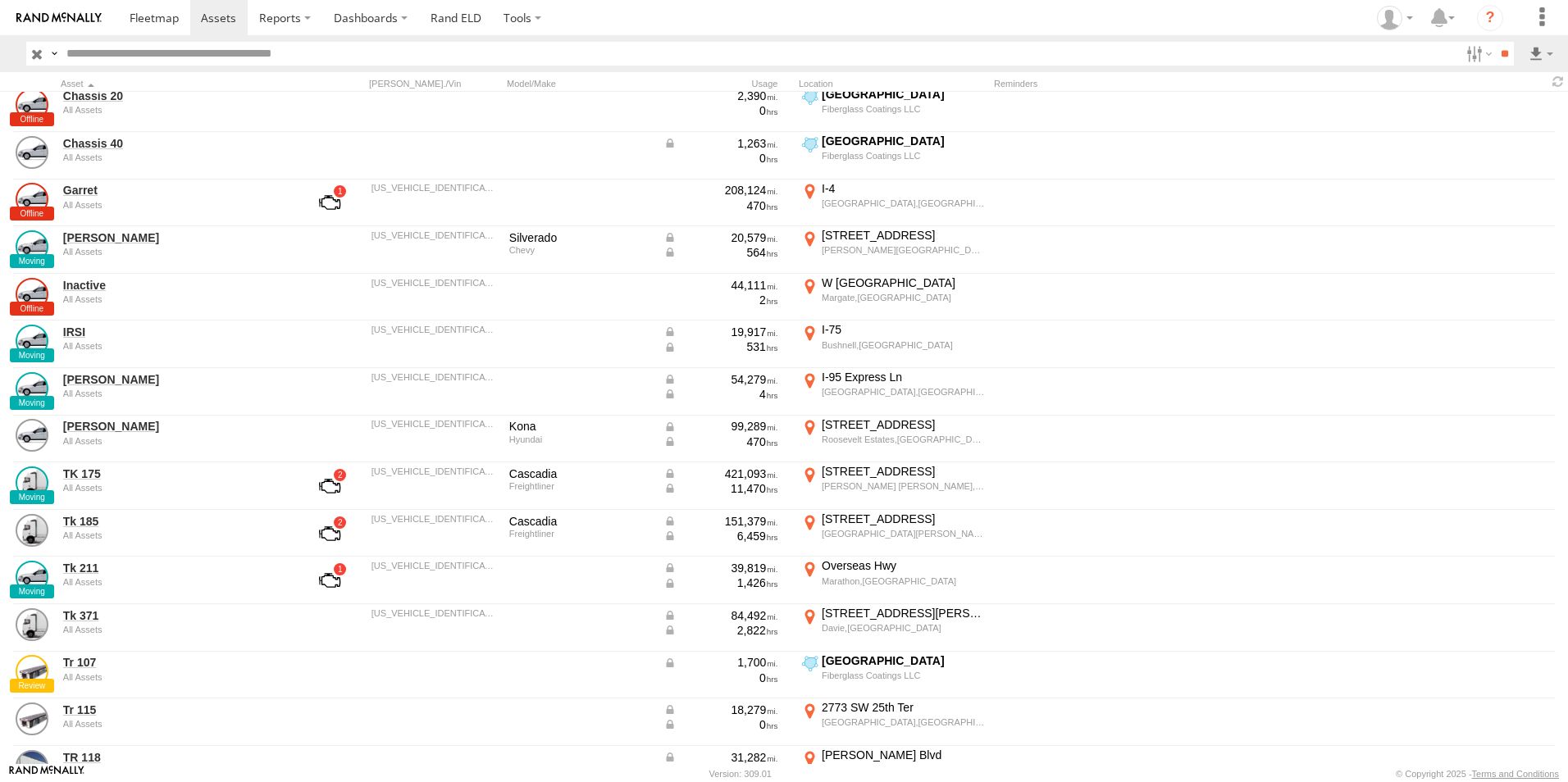
scroll to position [656, 0]
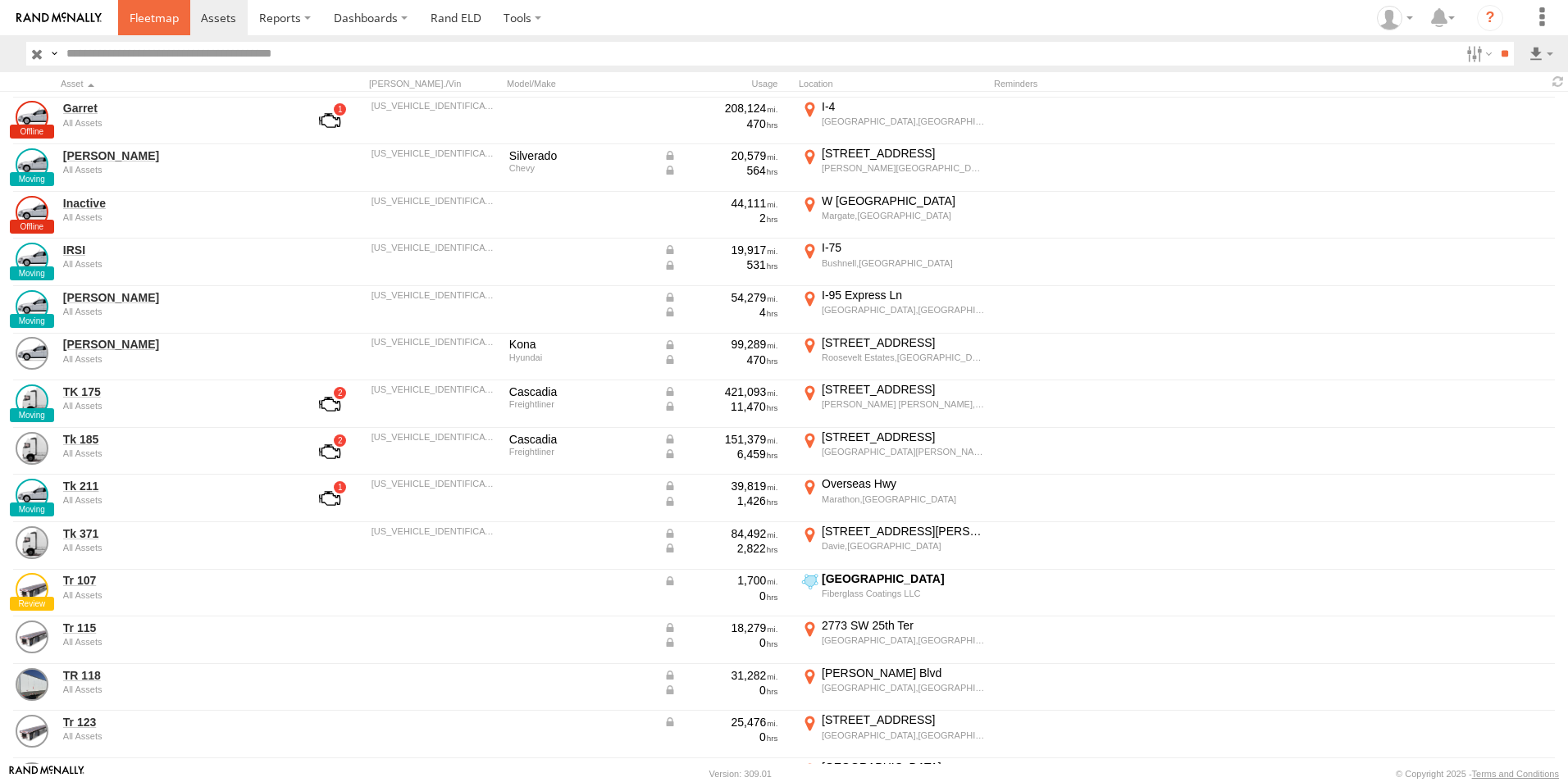
click at [160, 20] on span at bounding box center [154, 17] width 49 height 15
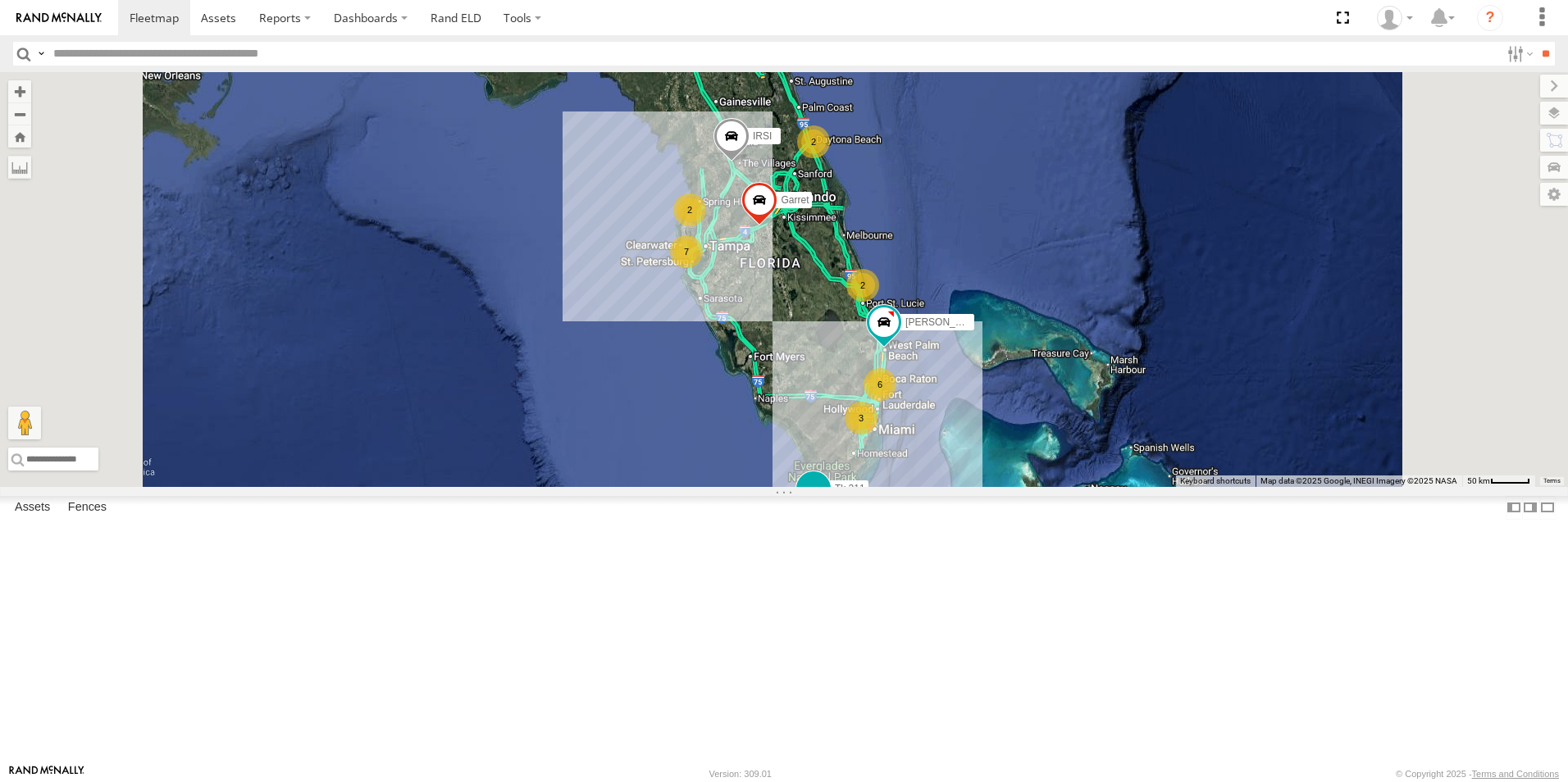
click at [829, 503] on span at bounding box center [813, 489] width 30 height 30
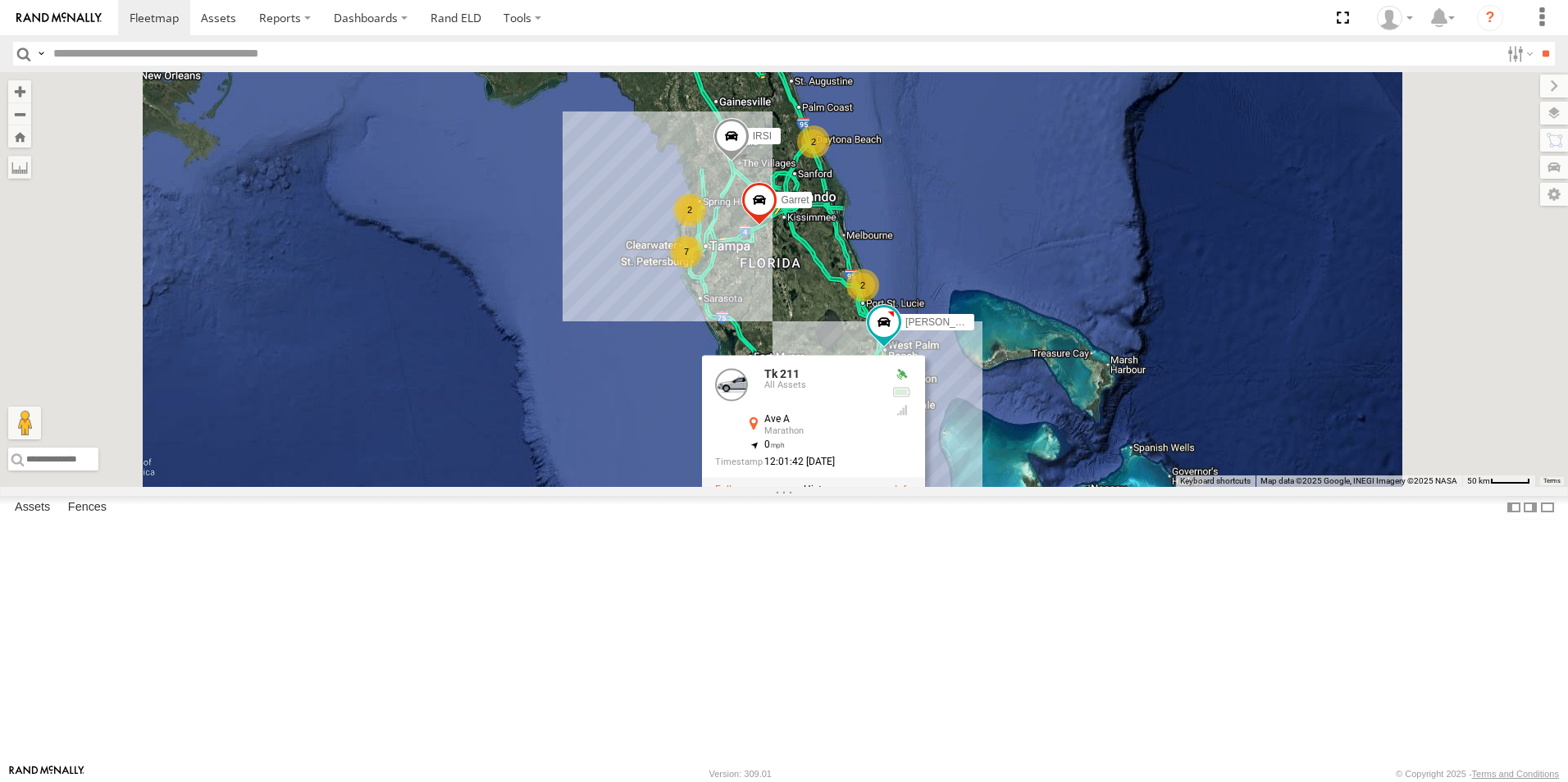
click at [744, 496] on label at bounding box center [730, 491] width 30 height 12
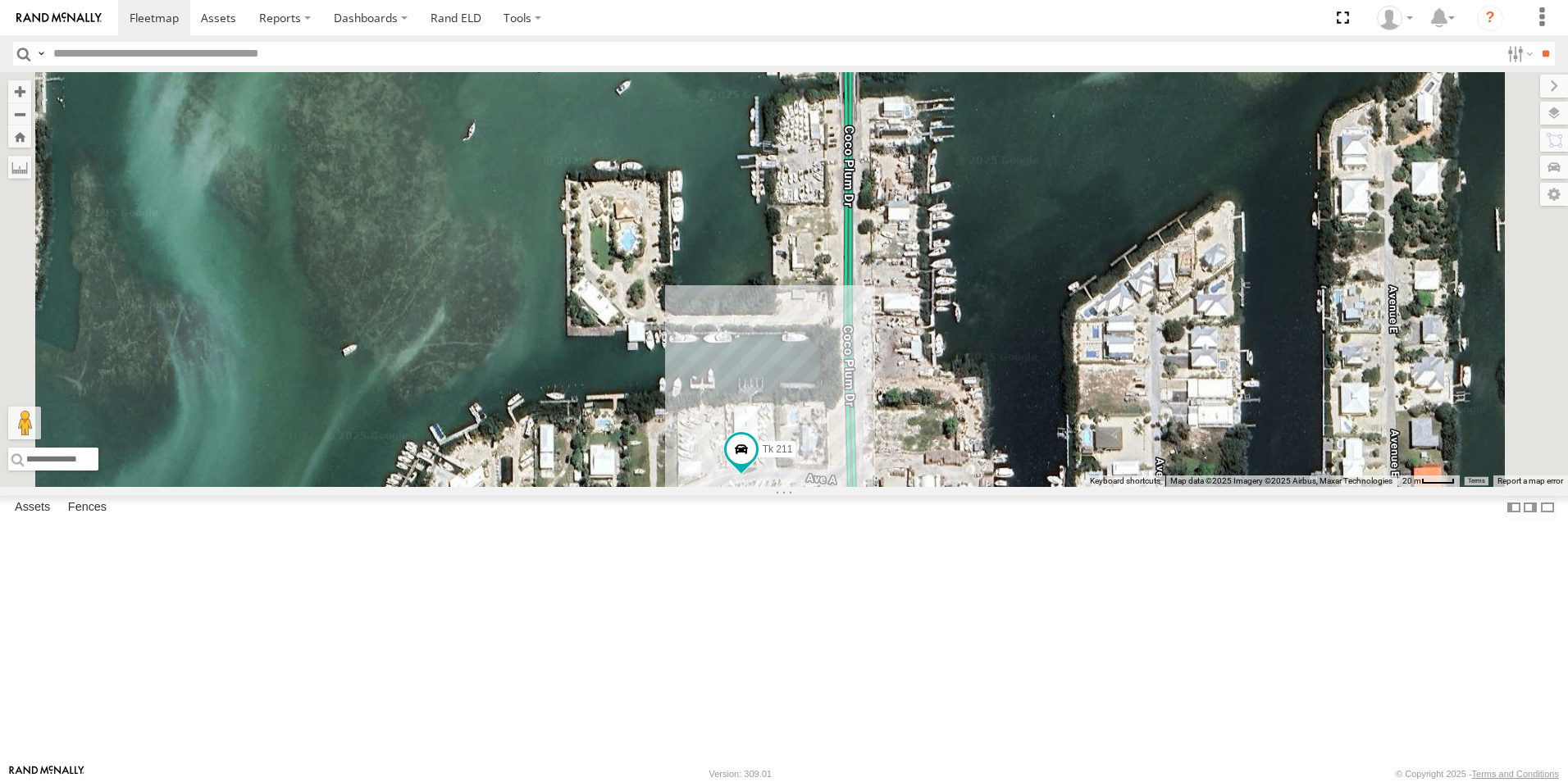
drag, startPoint x: 1050, startPoint y: 540, endPoint x: 1025, endPoint y: 738, distance: 199.6
click at [1025, 487] on div "Tk 211" at bounding box center [784, 280] width 1568 height 415
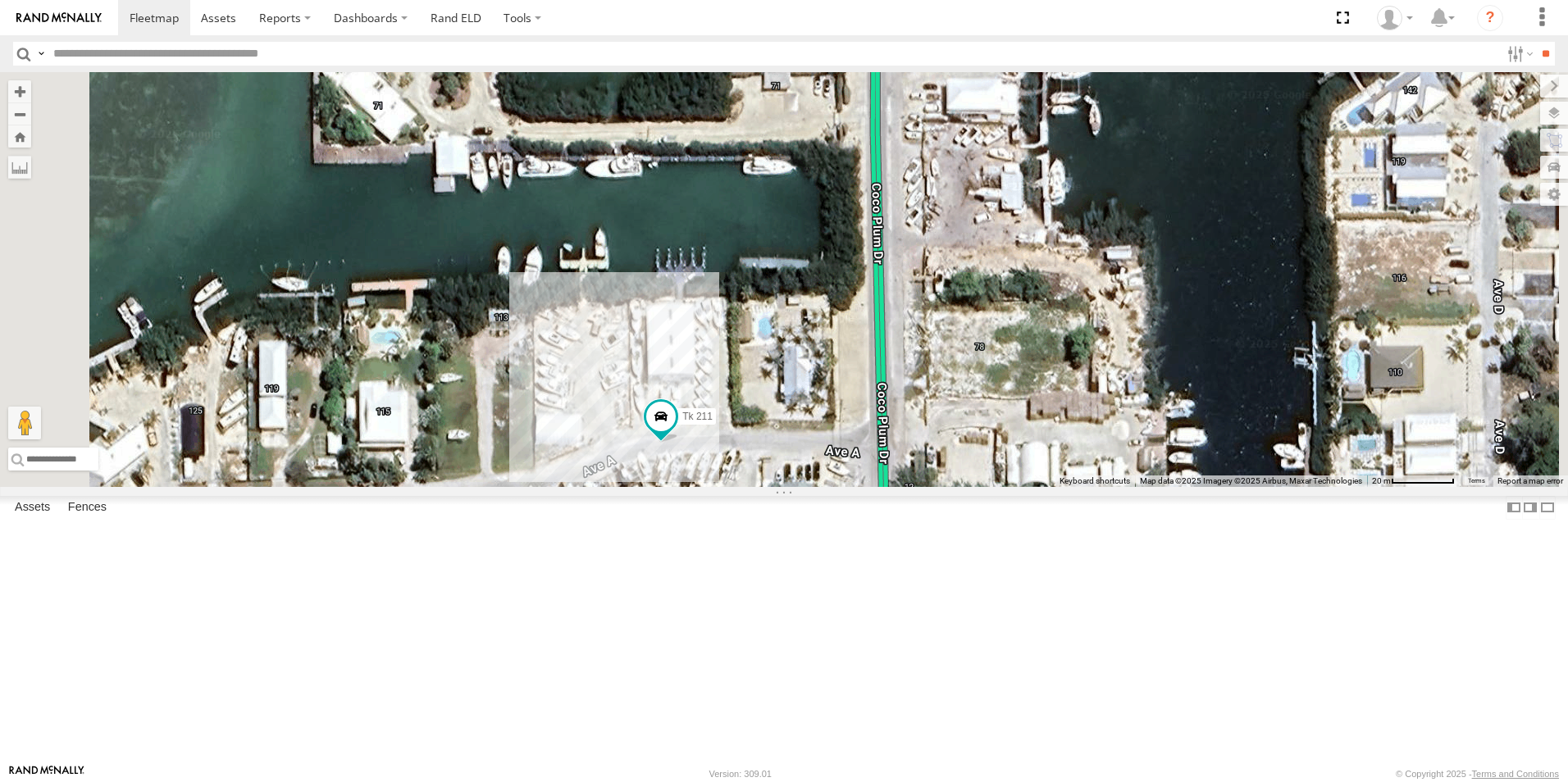
drag, startPoint x: 968, startPoint y: 520, endPoint x: 966, endPoint y: 613, distance: 93.0
click at [966, 487] on div "Tk 211" at bounding box center [784, 280] width 1568 height 415
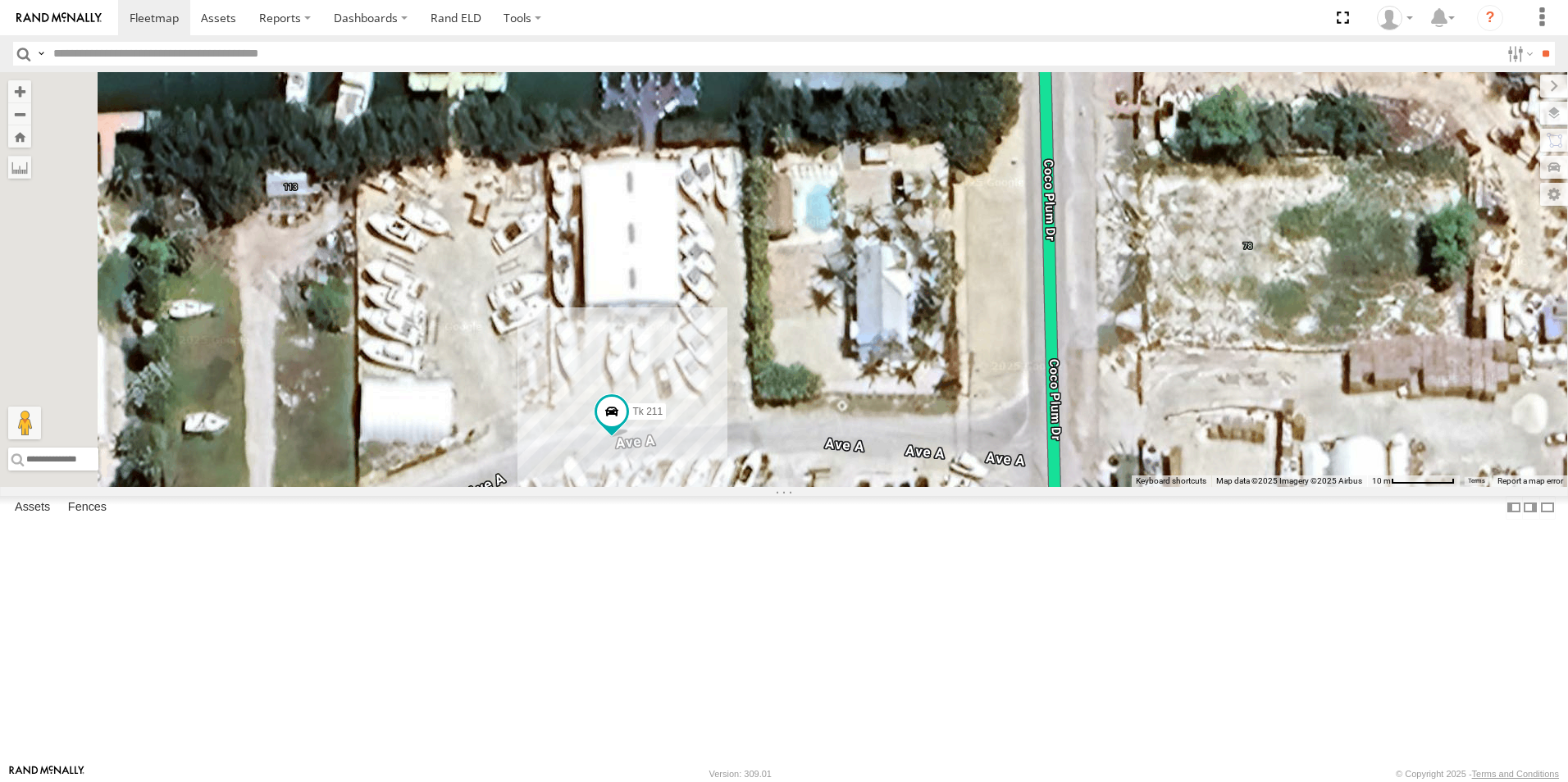
scroll to position [410, 0]
click at [0, 0] on div "Tr 115" at bounding box center [0, 0] width 0 height 0
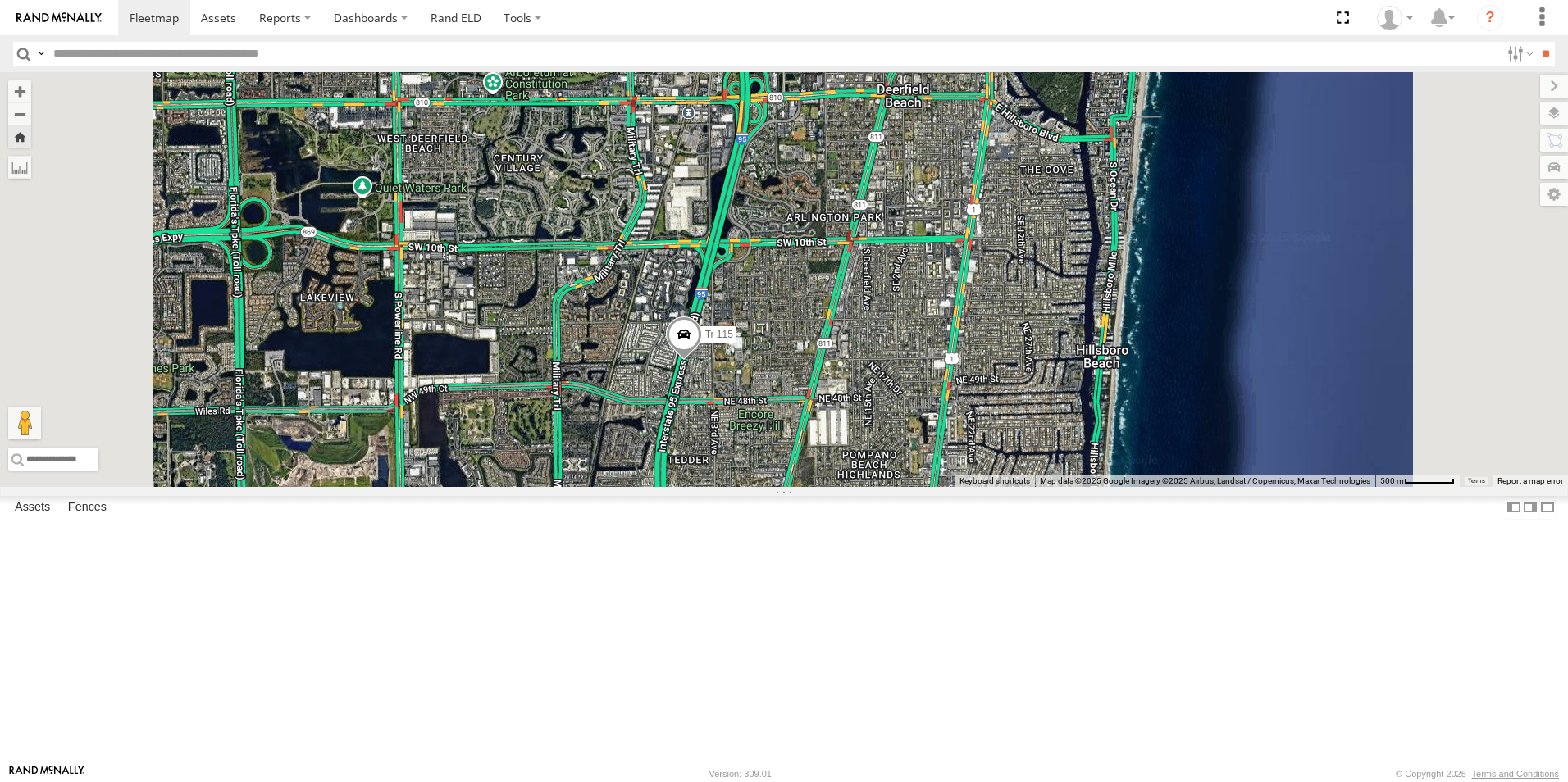
click at [0, 0] on div "Tk 185" at bounding box center [0, 0] width 0 height 0
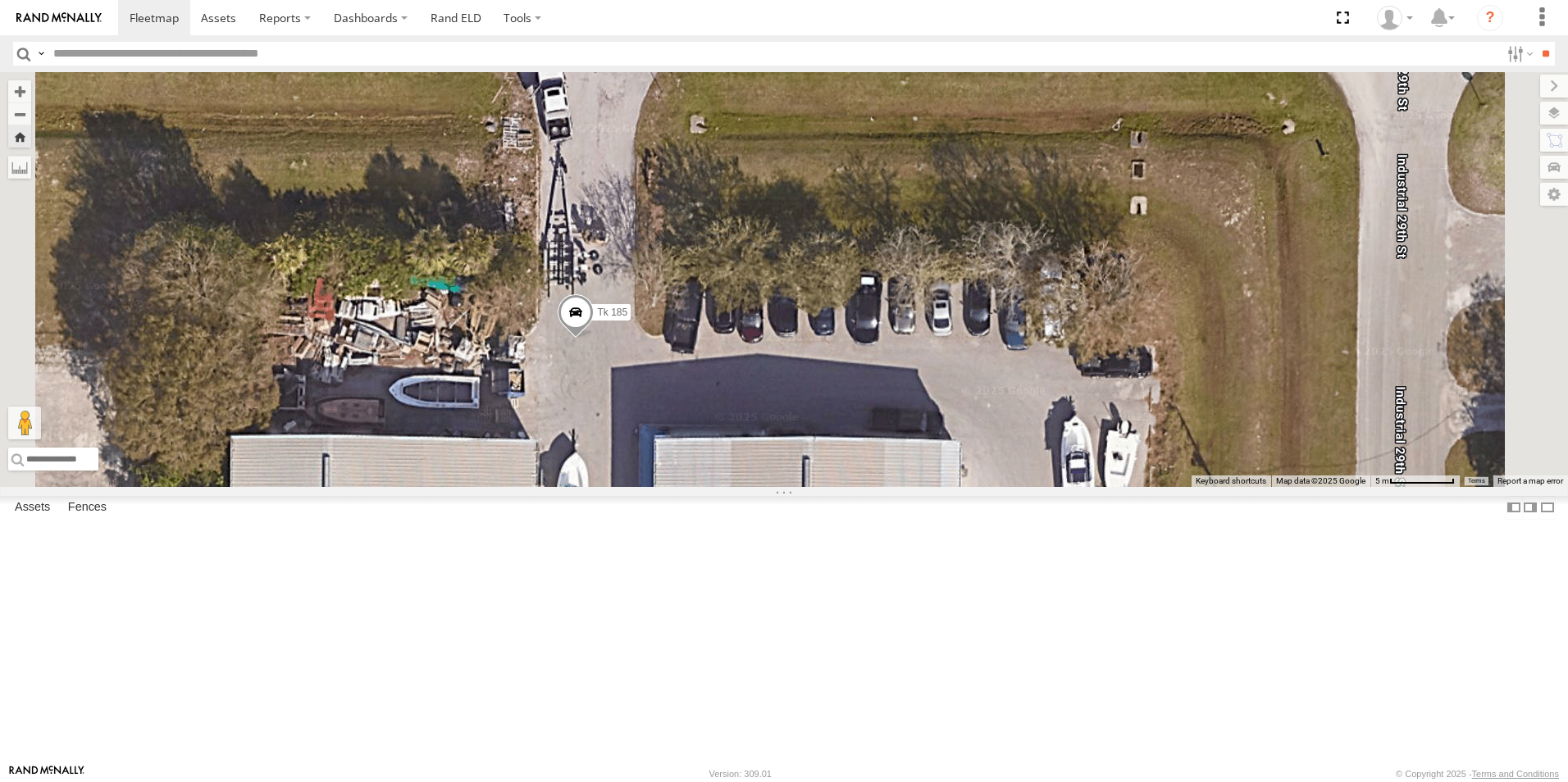
drag, startPoint x: 956, startPoint y: 636, endPoint x: 950, endPoint y: 466, distance: 170.1
click at [950, 466] on div "Tk 185" at bounding box center [784, 280] width 1568 height 415
click at [0, 0] on div "[PERSON_NAME]" at bounding box center [0, 0] width 0 height 0
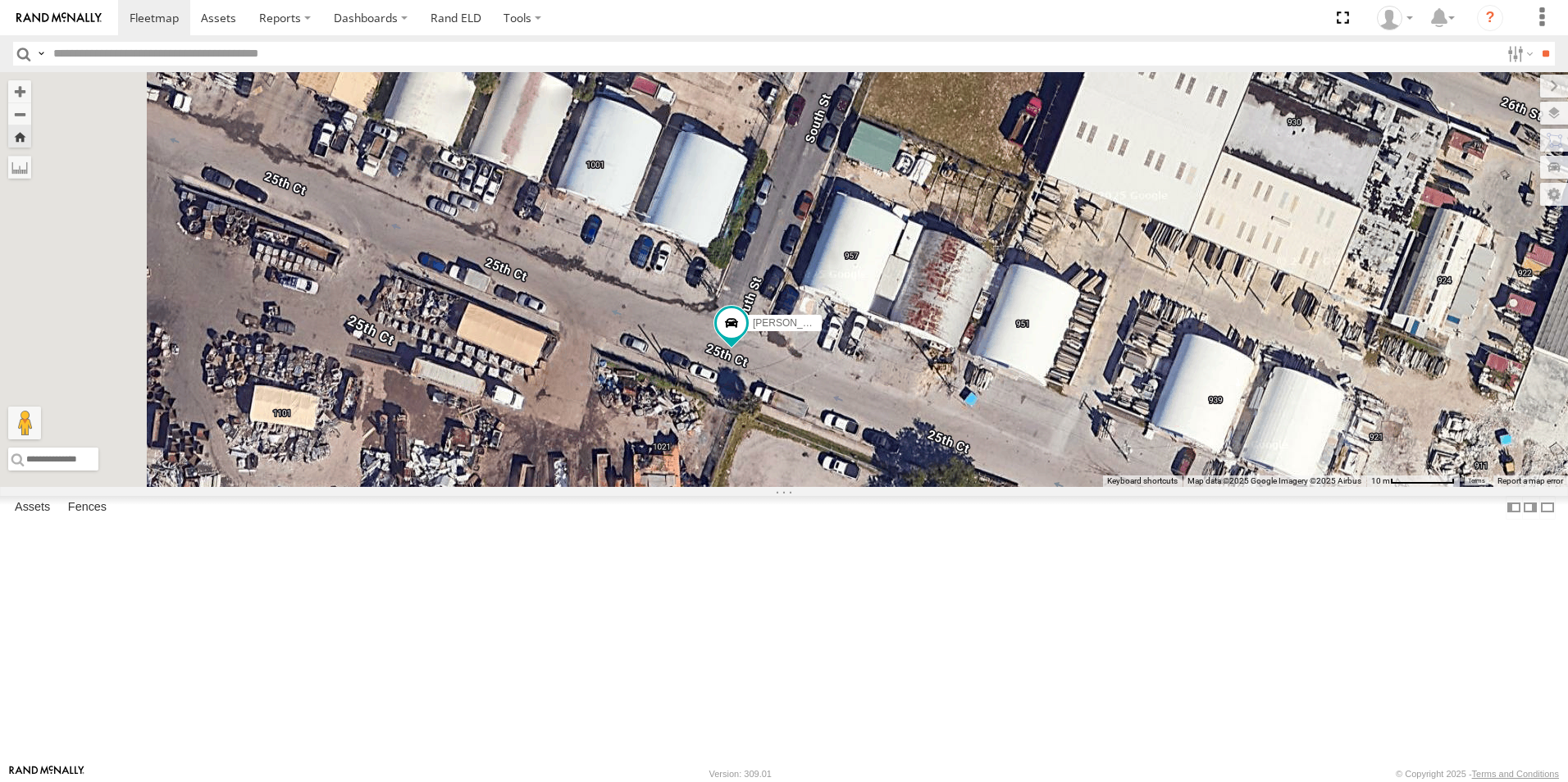
drag, startPoint x: 928, startPoint y: 402, endPoint x: 1019, endPoint y: 513, distance: 143.5
click at [1019, 487] on div "[PERSON_NAME]" at bounding box center [784, 280] width 1568 height 415
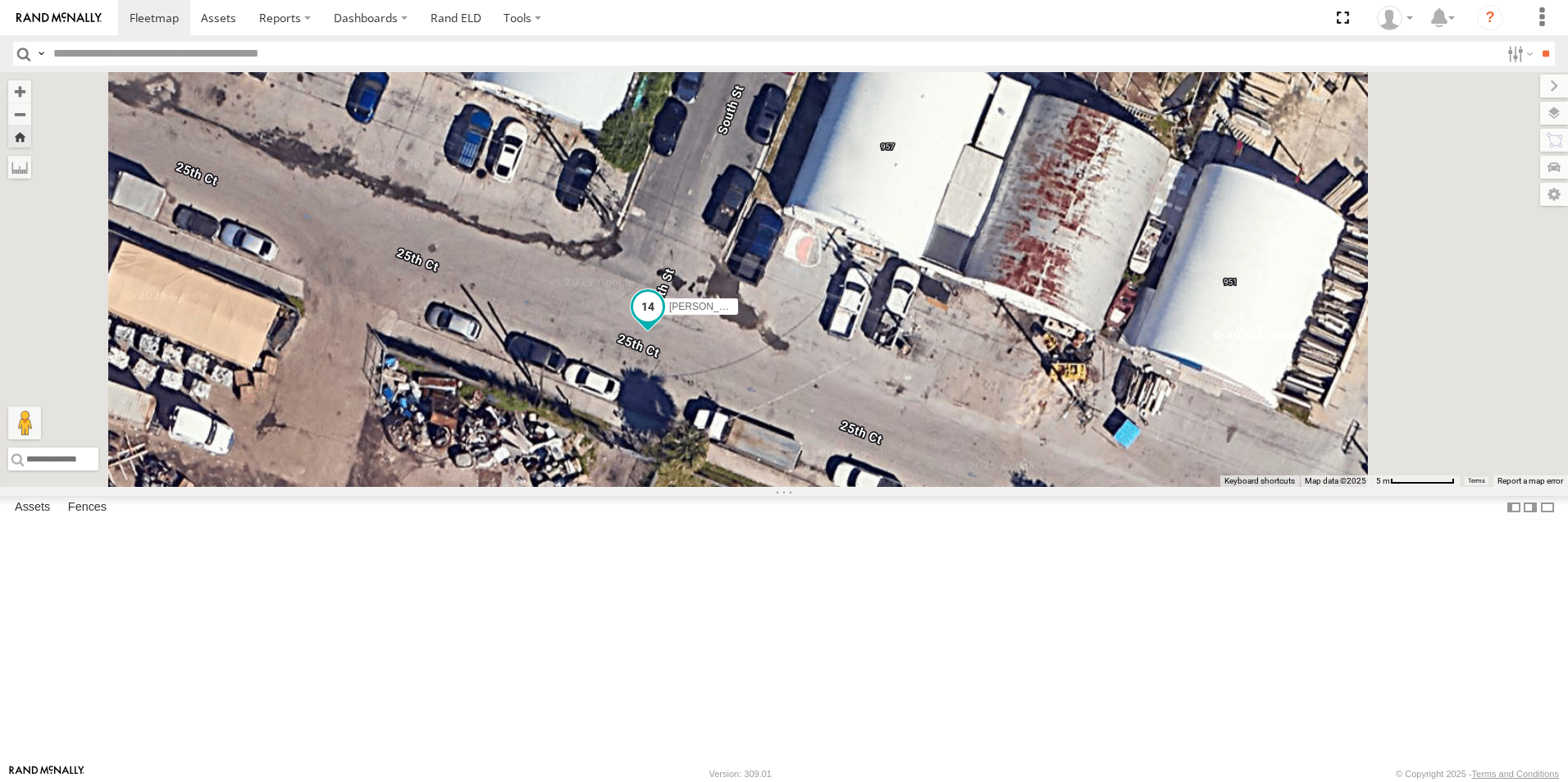
click at [663, 321] on span at bounding box center [648, 307] width 30 height 30
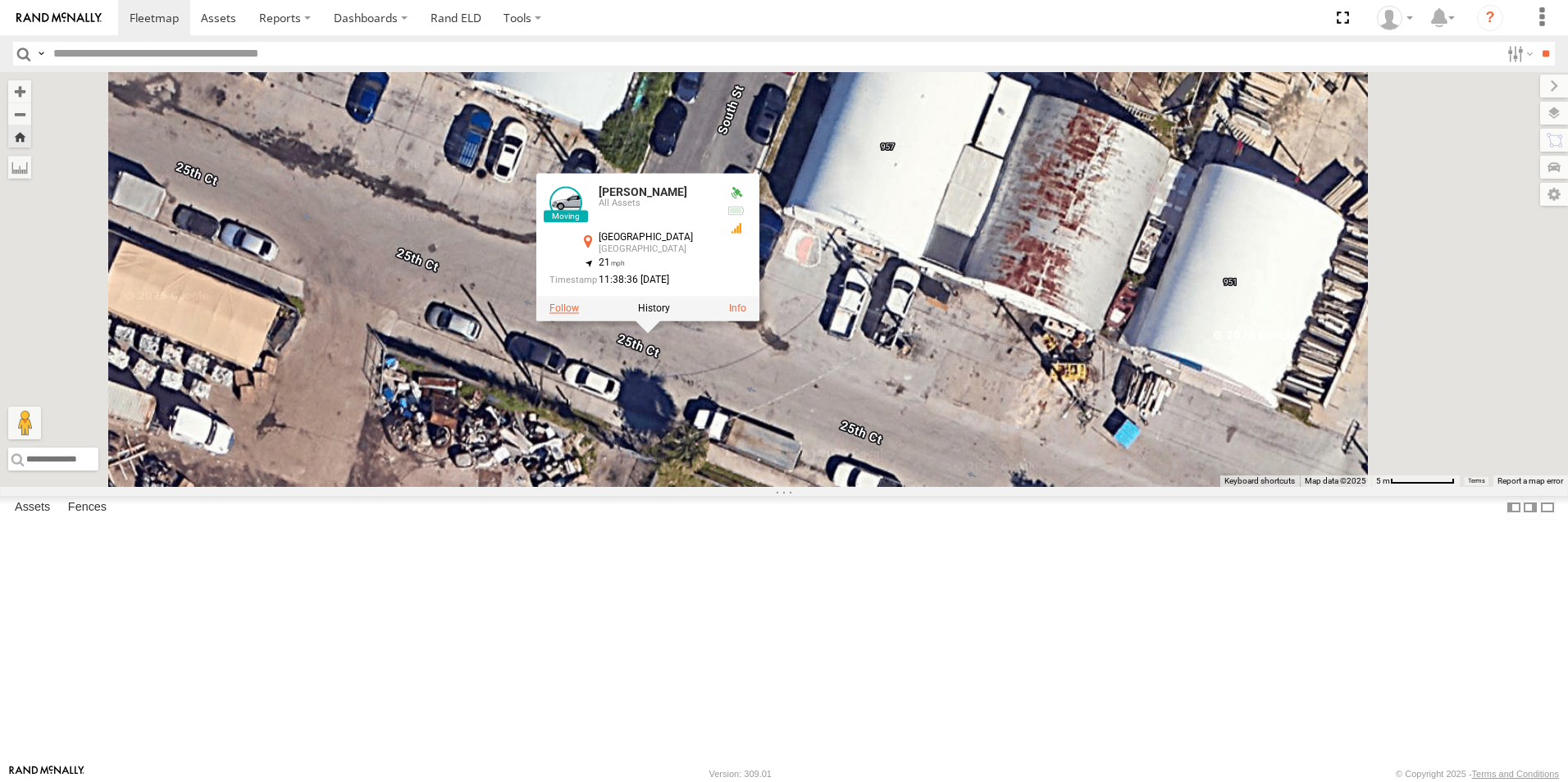
click at [579, 315] on label at bounding box center [564, 309] width 30 height 12
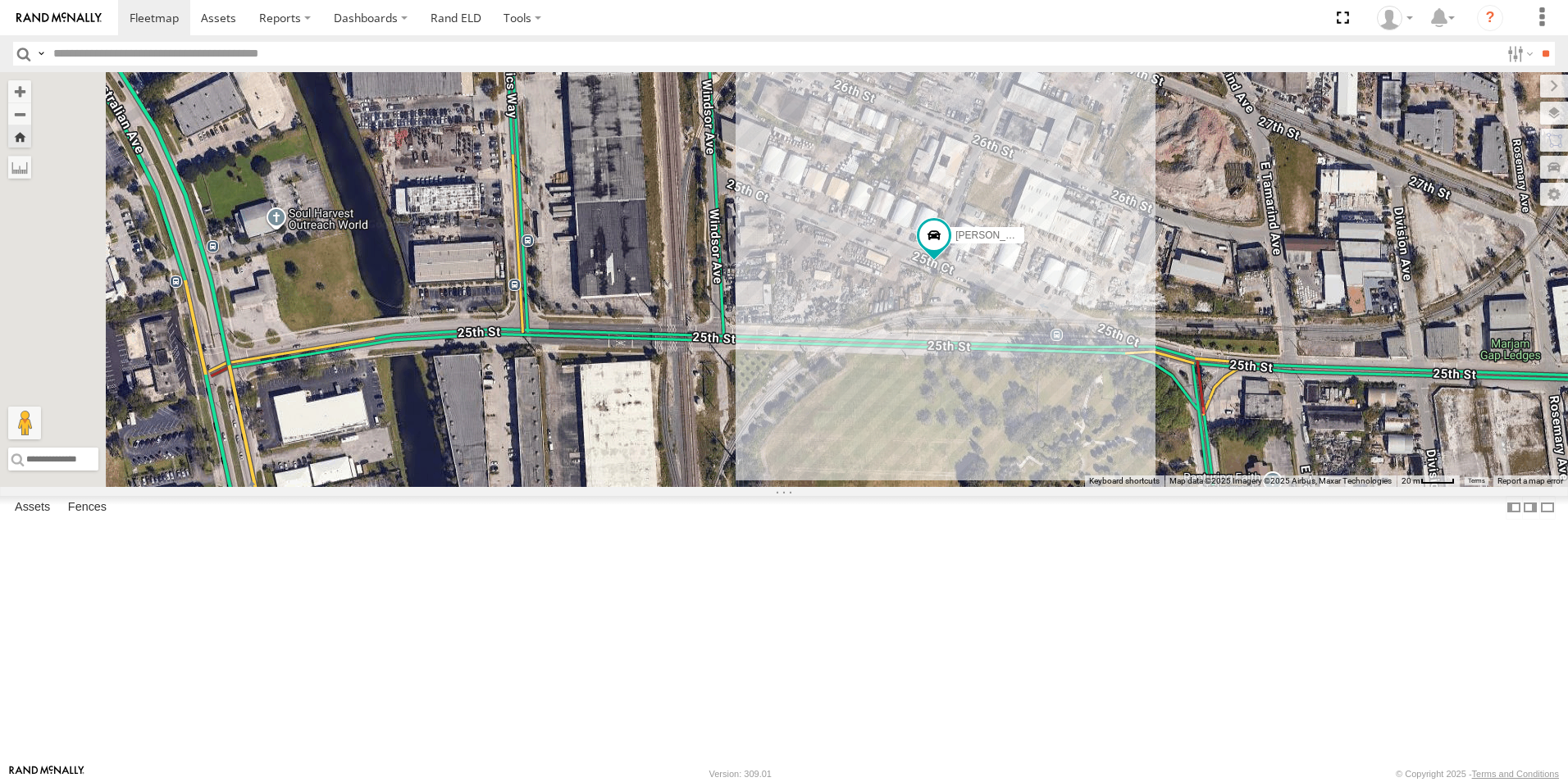
drag, startPoint x: 765, startPoint y: 514, endPoint x: 920, endPoint y: 496, distance: 156.0
click at [920, 487] on div "[PERSON_NAME]" at bounding box center [784, 280] width 1568 height 415
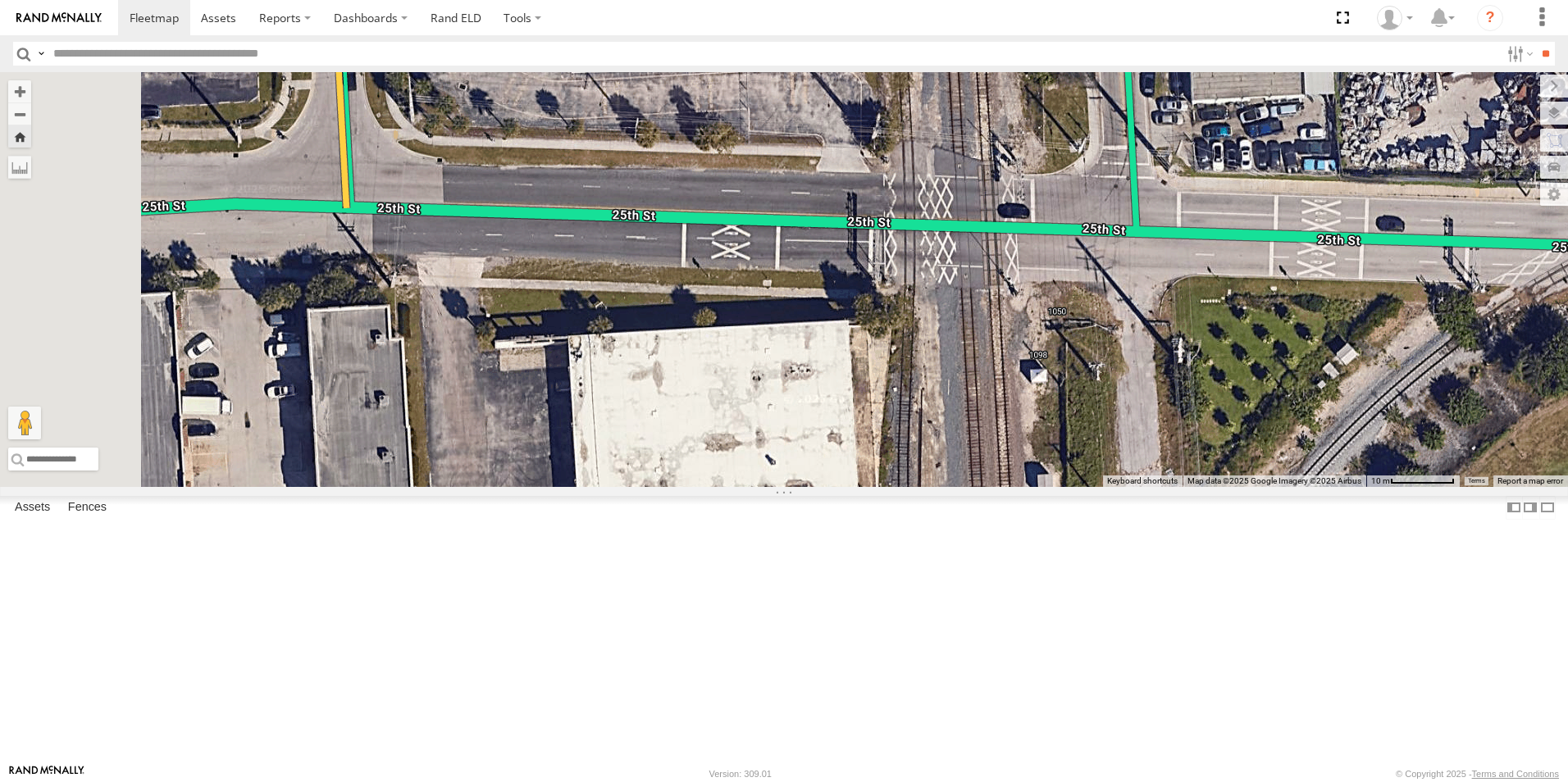
drag, startPoint x: 848, startPoint y: 492, endPoint x: 1263, endPoint y: 440, distance: 418.2
click at [1263, 440] on div "[PERSON_NAME]" at bounding box center [784, 280] width 1568 height 415
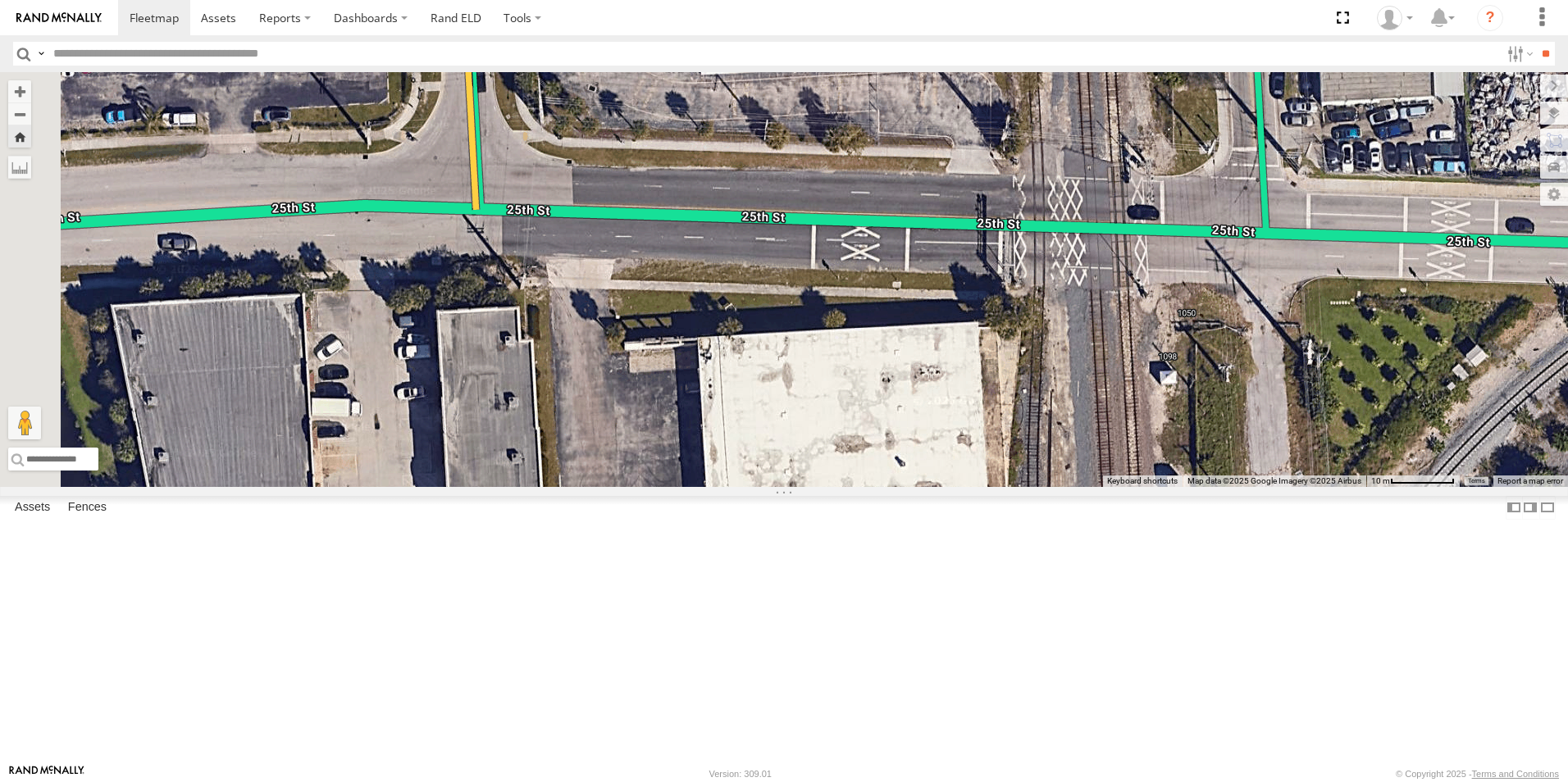
drag, startPoint x: 1117, startPoint y: 451, endPoint x: 1249, endPoint y: 453, distance: 132.0
click at [1249, 453] on div "[PERSON_NAME]" at bounding box center [784, 280] width 1568 height 415
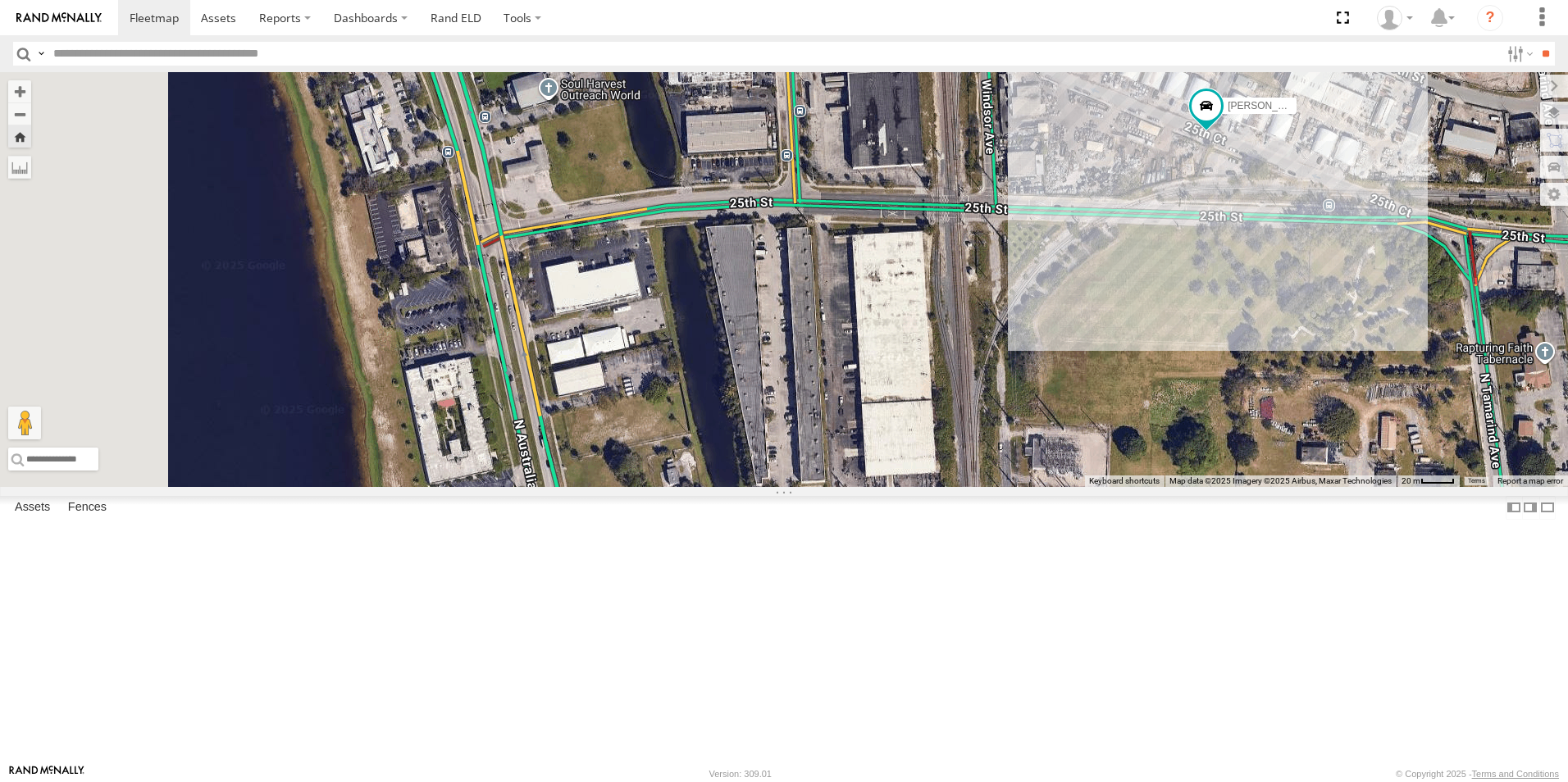
drag, startPoint x: 700, startPoint y: 411, endPoint x: 880, endPoint y: 384, distance: 182.0
click at [880, 384] on div "[PERSON_NAME]" at bounding box center [784, 280] width 1568 height 415
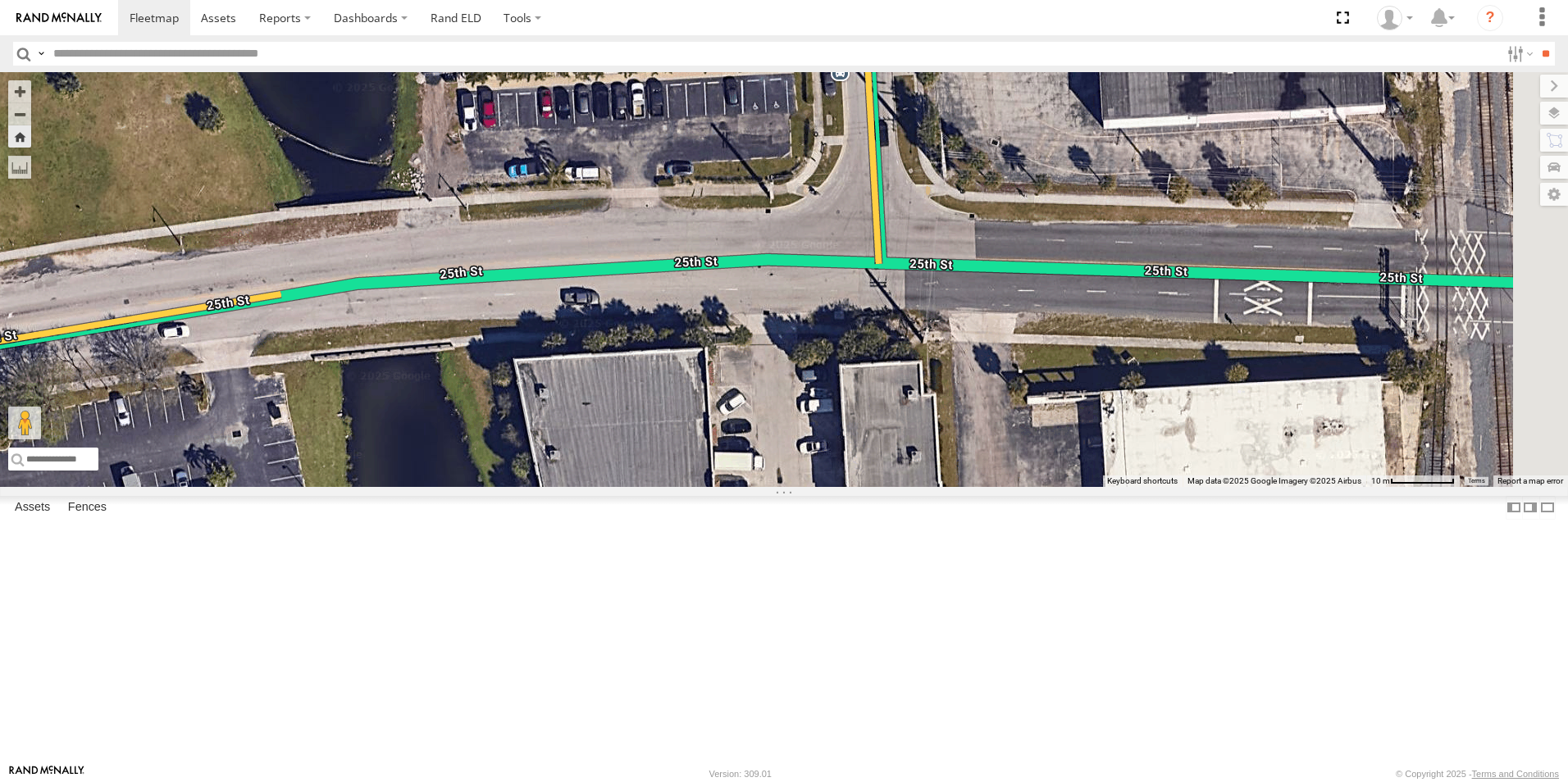
drag, startPoint x: 1093, startPoint y: 345, endPoint x: 470, endPoint y: 476, distance: 636.6
click at [465, 480] on div "[PERSON_NAME]" at bounding box center [784, 280] width 1568 height 415
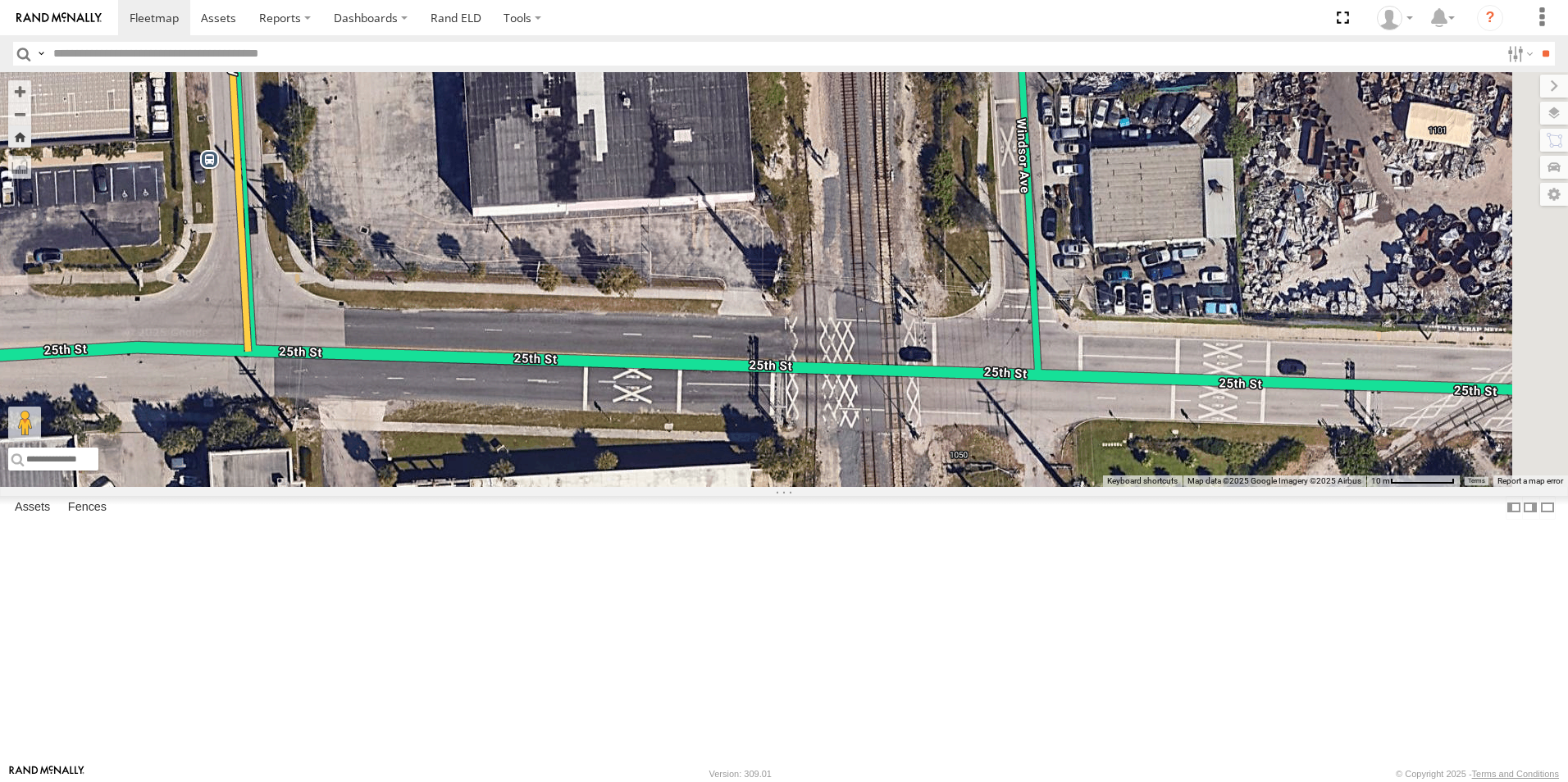
drag, startPoint x: 1047, startPoint y: 403, endPoint x: 502, endPoint y: 484, distance: 551.0
click at [502, 484] on div "[PERSON_NAME]" at bounding box center [784, 280] width 1568 height 415
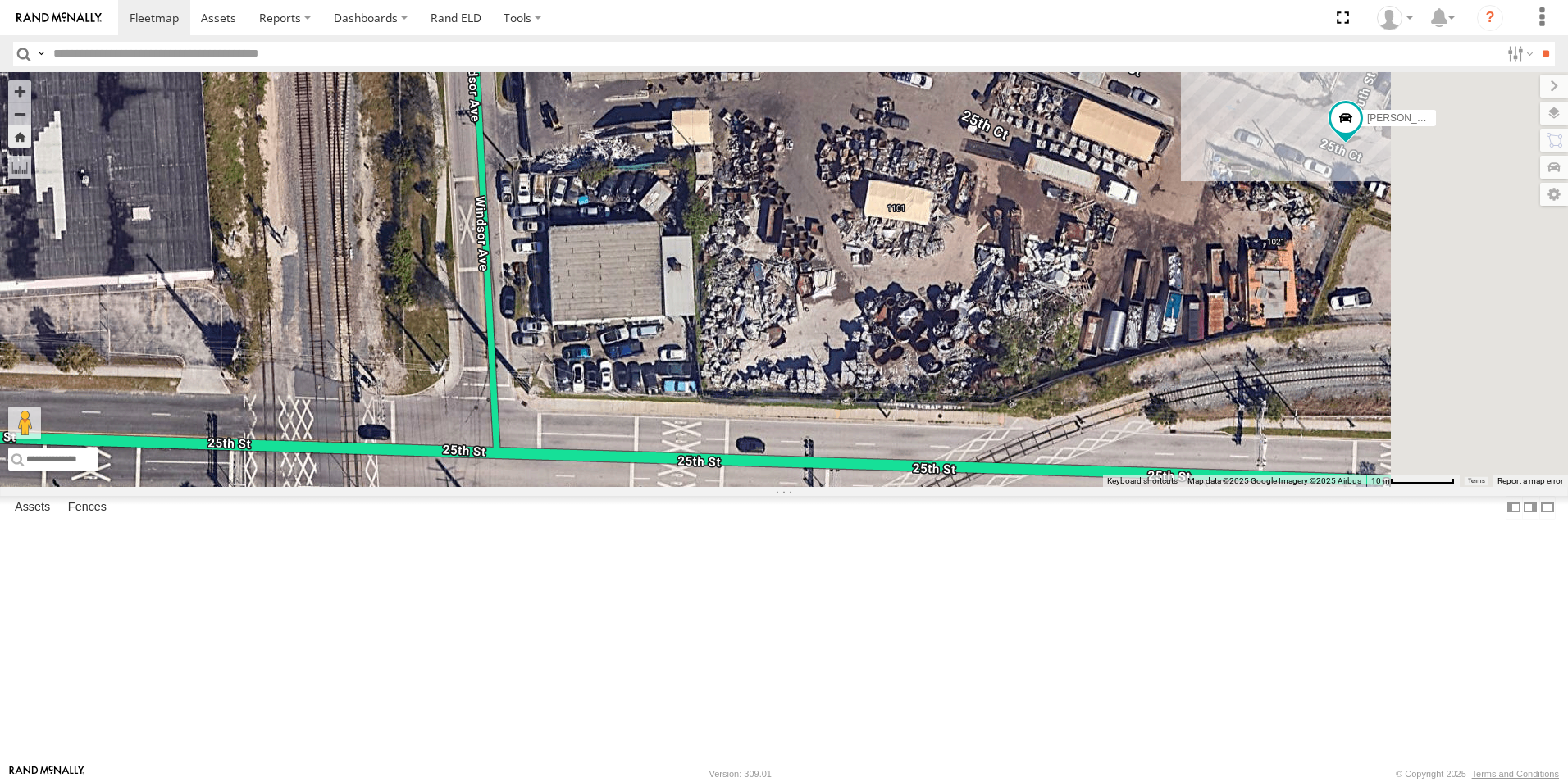
drag, startPoint x: 1081, startPoint y: 442, endPoint x: 578, endPoint y: 509, distance: 507.4
click at [578, 487] on div "[PERSON_NAME]" at bounding box center [784, 280] width 1568 height 415
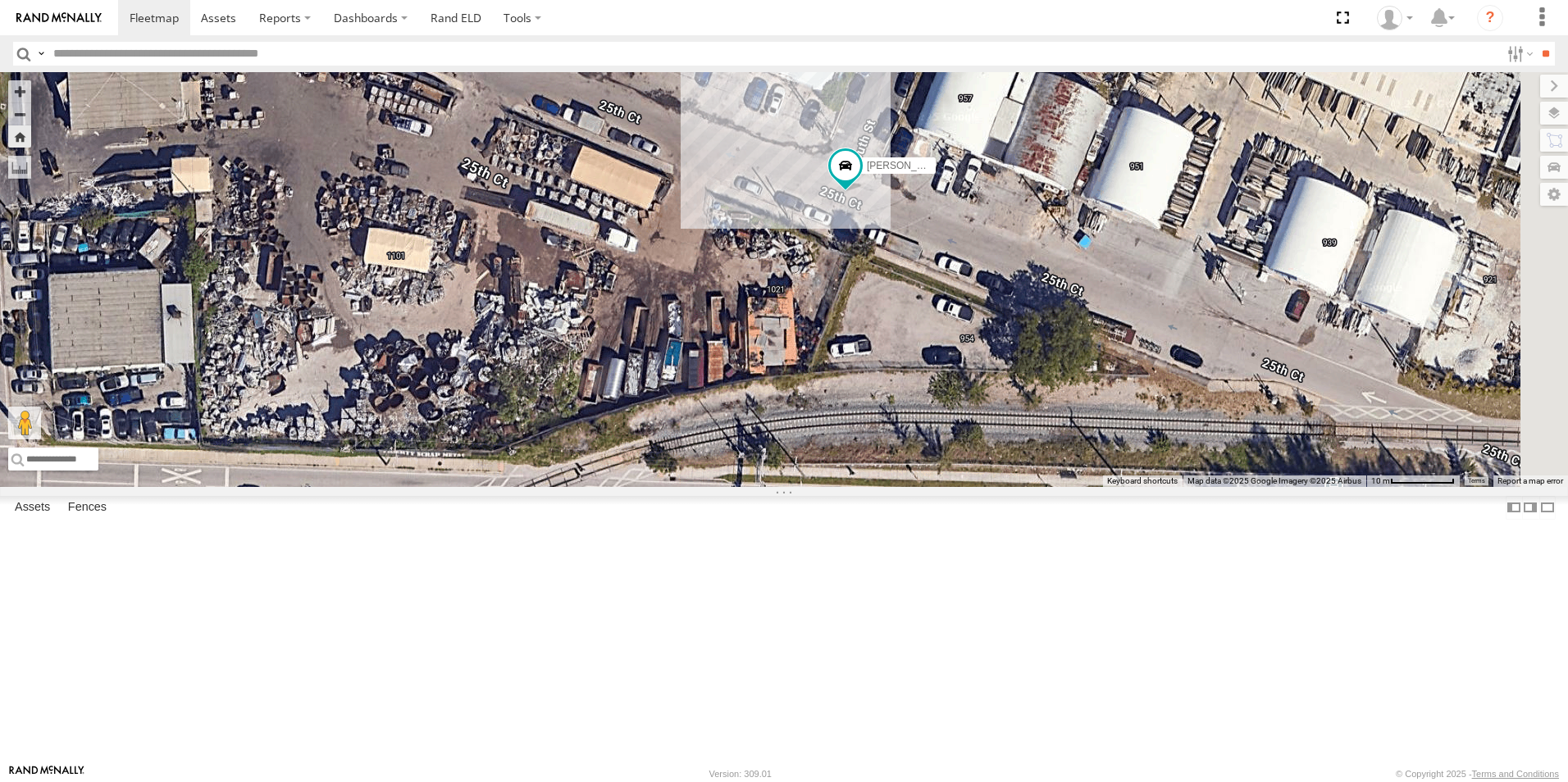
drag, startPoint x: 1220, startPoint y: 465, endPoint x: 763, endPoint y: 514, distance: 459.6
click at [760, 487] on div "[PERSON_NAME]" at bounding box center [784, 280] width 1568 height 415
